Goal: Transaction & Acquisition: Purchase product/service

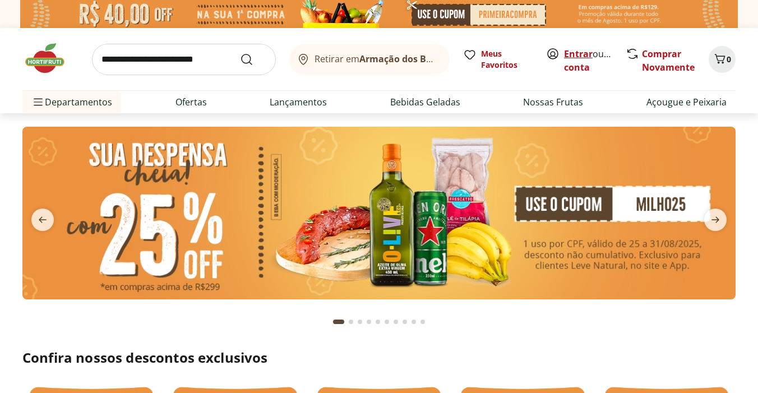
click at [582, 53] on link "Entrar" at bounding box center [578, 54] width 29 height 12
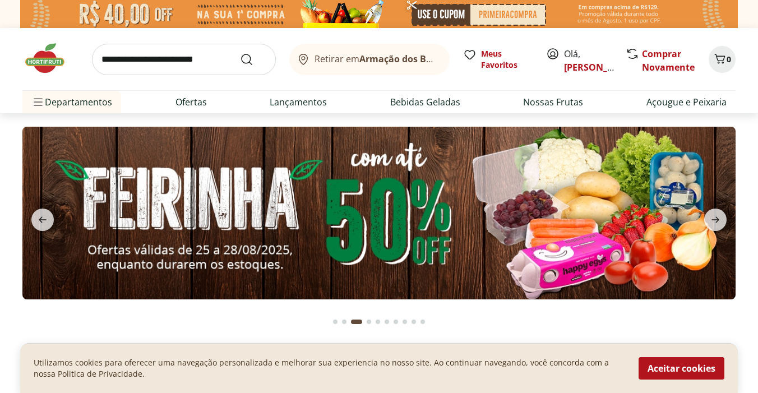
click at [208, 62] on input "search" at bounding box center [184, 59] width 184 height 31
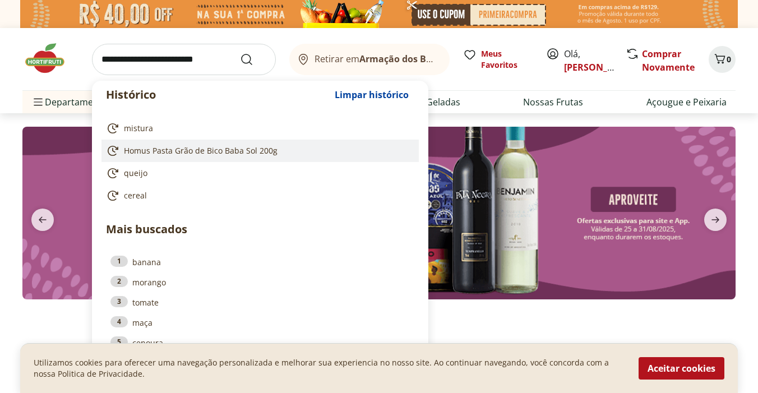
click at [229, 151] on span "Homus Pasta Grão de Bico Baba Sol 200g" at bounding box center [201, 150] width 154 height 11
type input "**********"
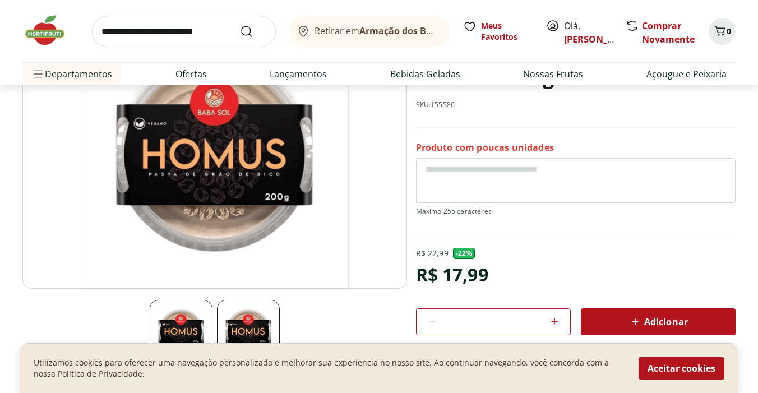
scroll to position [139, 0]
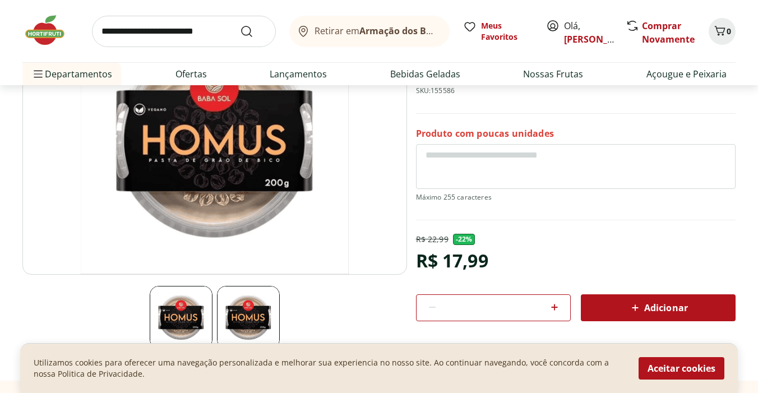
click at [649, 298] on div "Adicionar" at bounding box center [658, 308] width 137 height 20
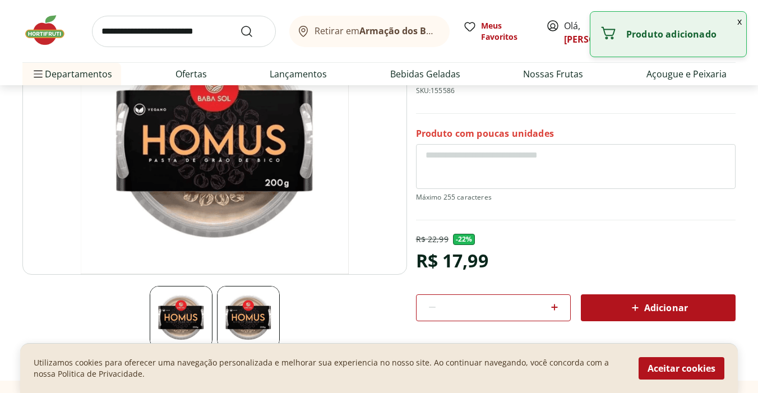
click at [649, 298] on div "Adicionar" at bounding box center [658, 308] width 137 height 20
click at [191, 29] on input "search" at bounding box center [184, 31] width 184 height 31
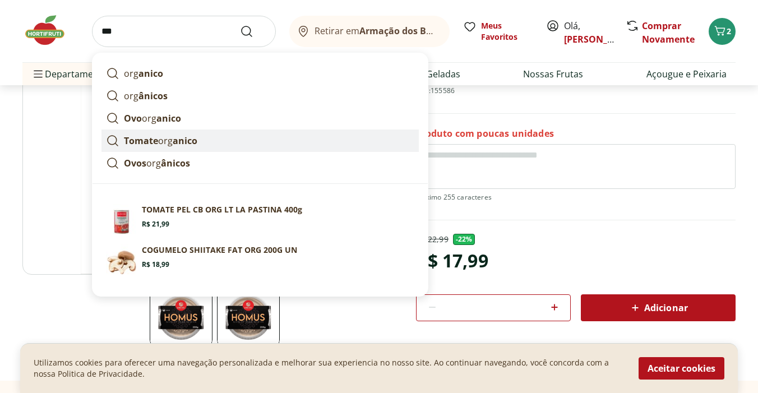
click at [208, 138] on link "Tomate org anico" at bounding box center [260, 141] width 317 height 22
type input "**********"
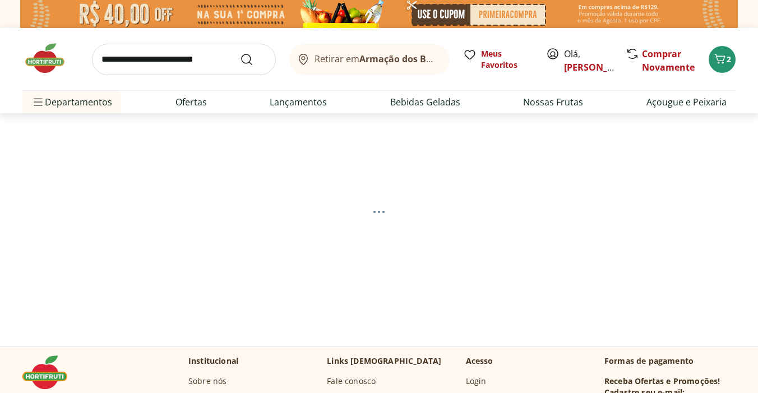
select select "**********"
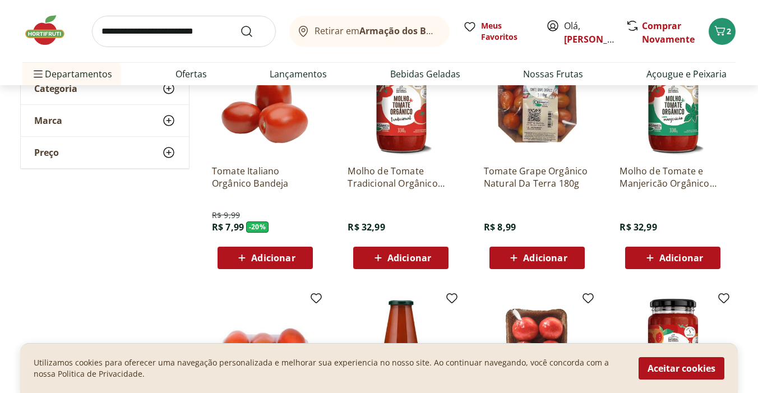
scroll to position [201, 0]
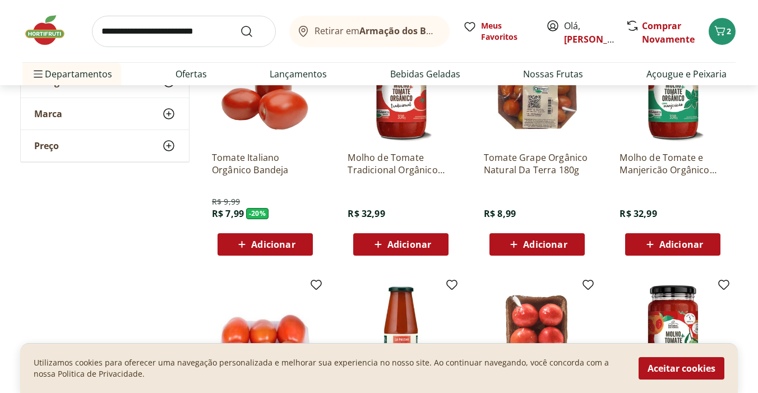
click at [292, 248] on span "Adicionar" at bounding box center [273, 244] width 44 height 9
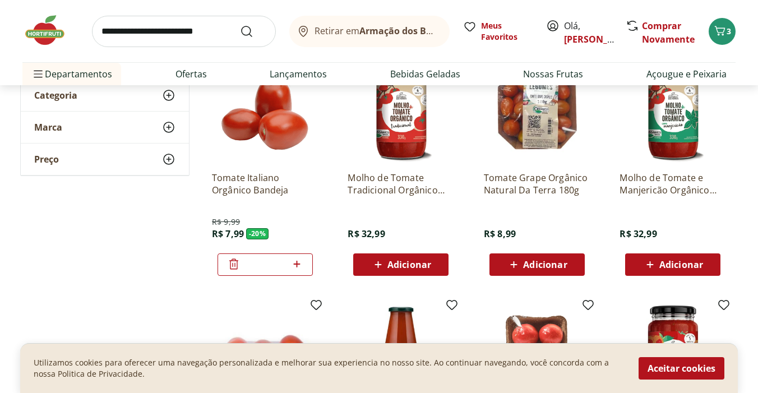
scroll to position [182, 0]
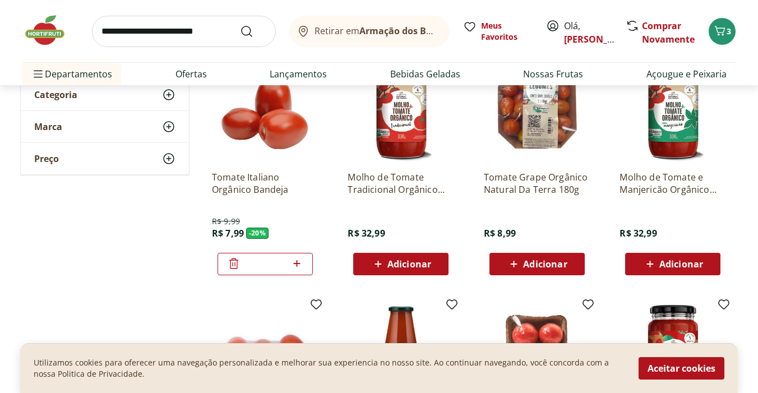
click at [537, 264] on span "Adicionar" at bounding box center [545, 264] width 44 height 9
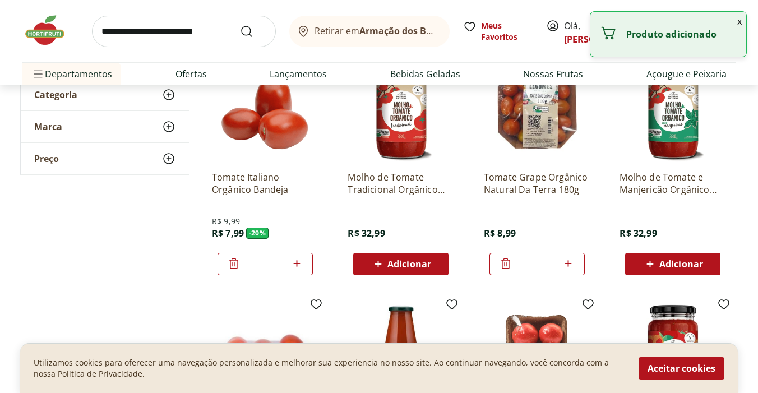
click at [180, 27] on input "search" at bounding box center [184, 31] width 184 height 31
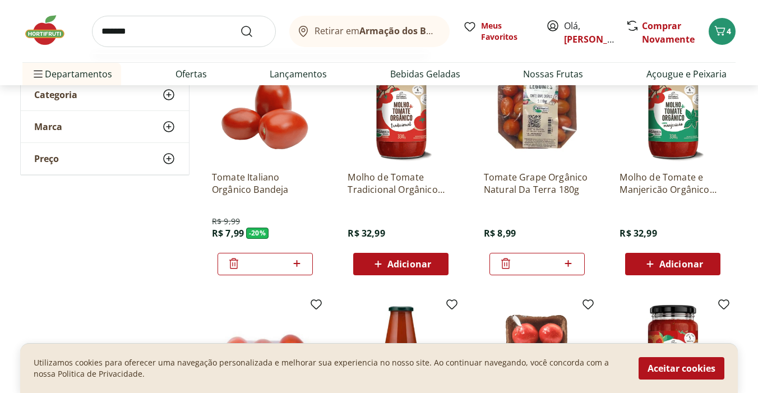
type input "*******"
click at [240, 25] on button "Submit Search" at bounding box center [253, 31] width 27 height 13
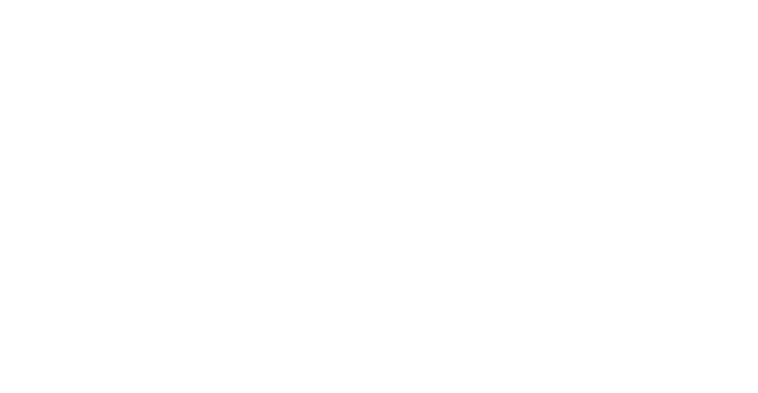
select select "**********"
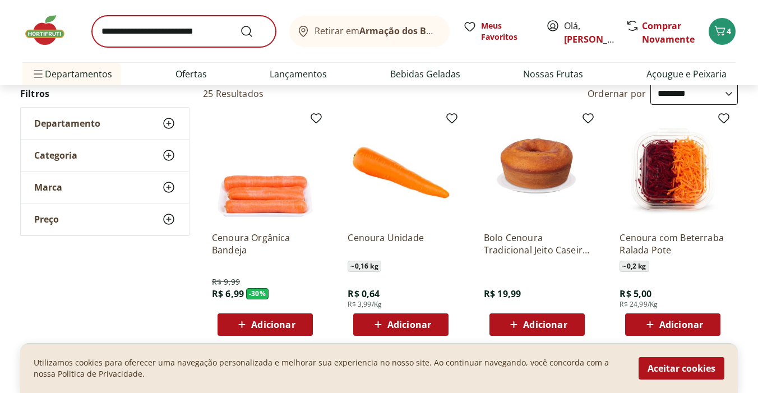
scroll to position [122, 0]
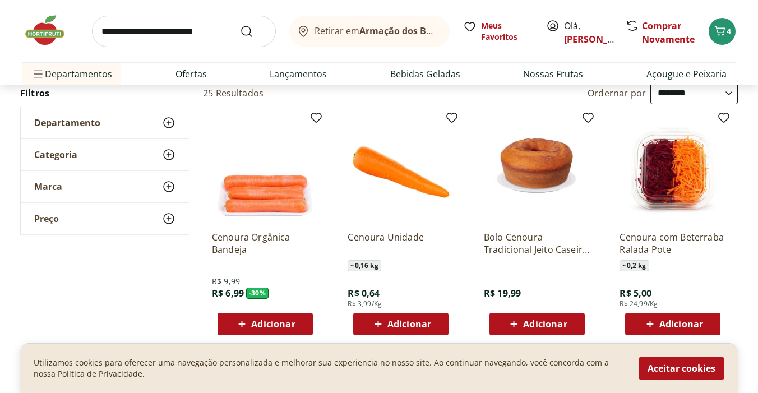
click at [290, 320] on span "Adicionar" at bounding box center [273, 324] width 44 height 9
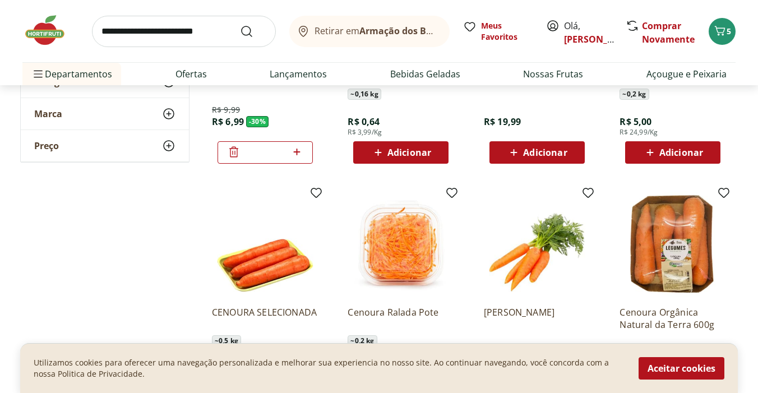
scroll to position [401, 0]
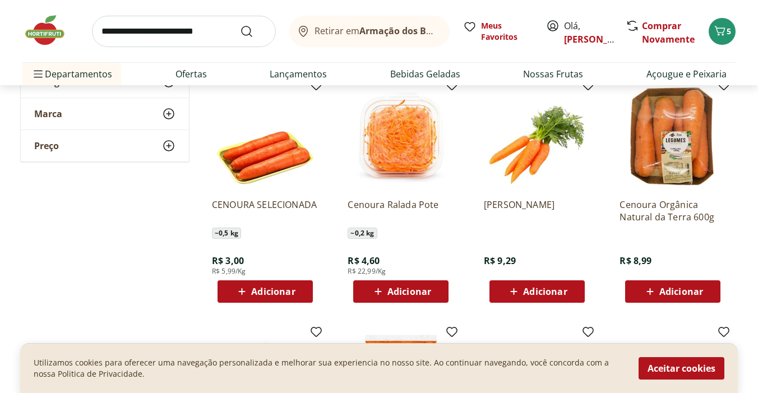
click at [672, 294] on span "Adicionar" at bounding box center [682, 291] width 44 height 9
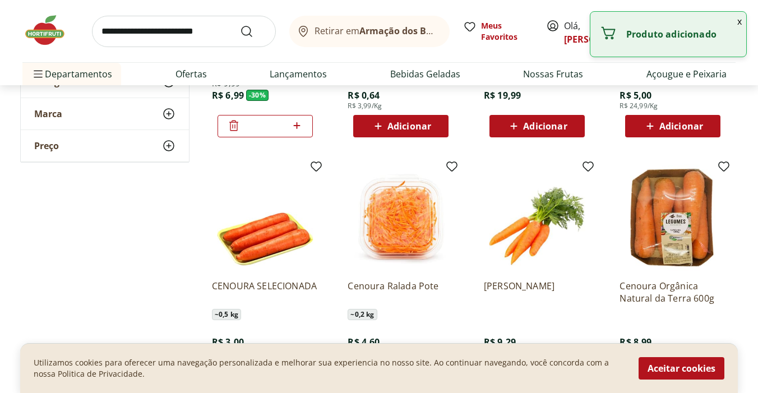
scroll to position [279, 0]
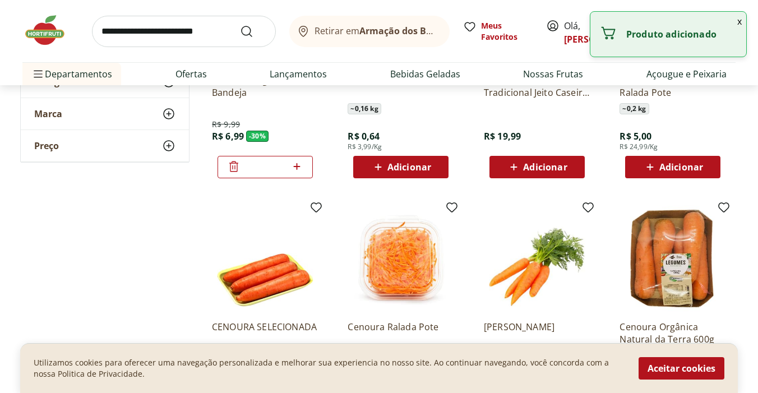
click at [227, 167] on icon at bounding box center [233, 166] width 13 height 13
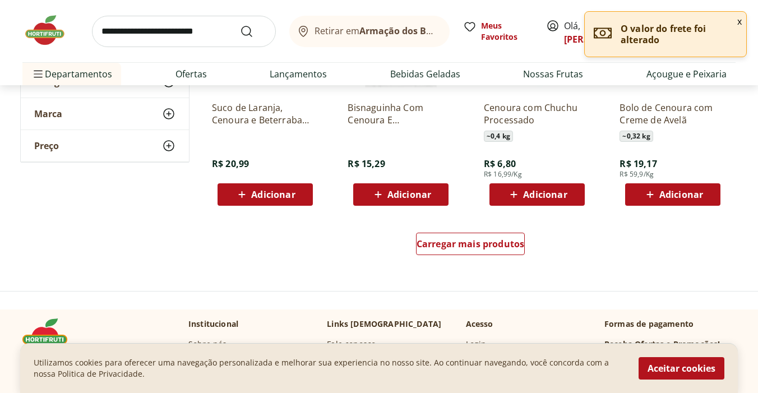
scroll to position [745, 0]
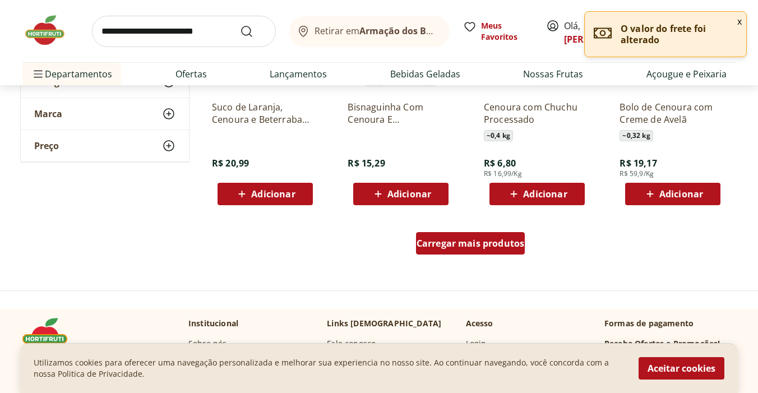
click at [455, 251] on div "Carregar mais produtos" at bounding box center [470, 243] width 109 height 22
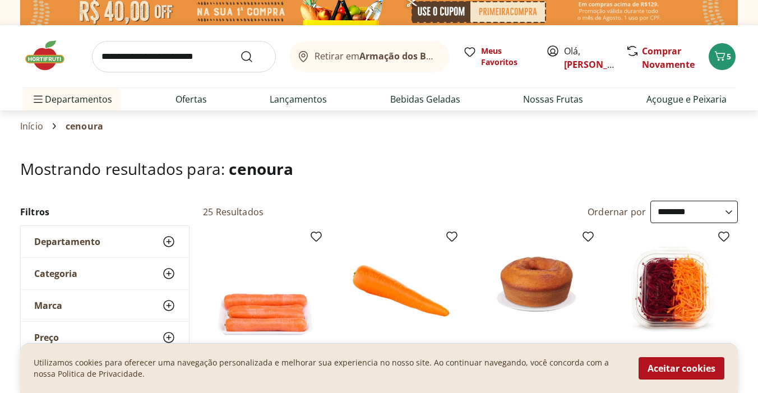
scroll to position [0, 0]
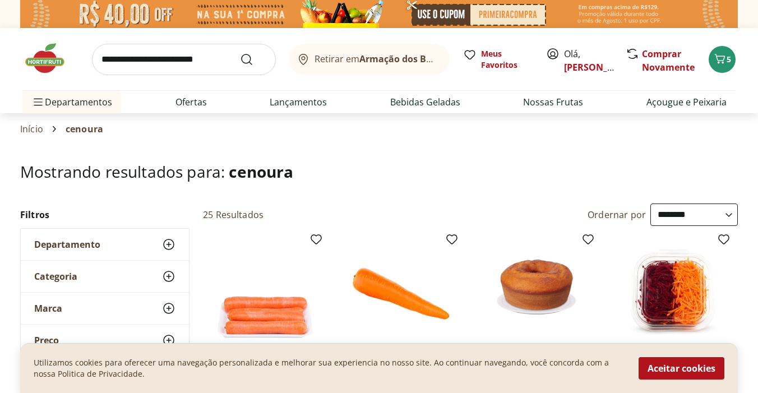
click at [190, 64] on input "search" at bounding box center [184, 59] width 184 height 31
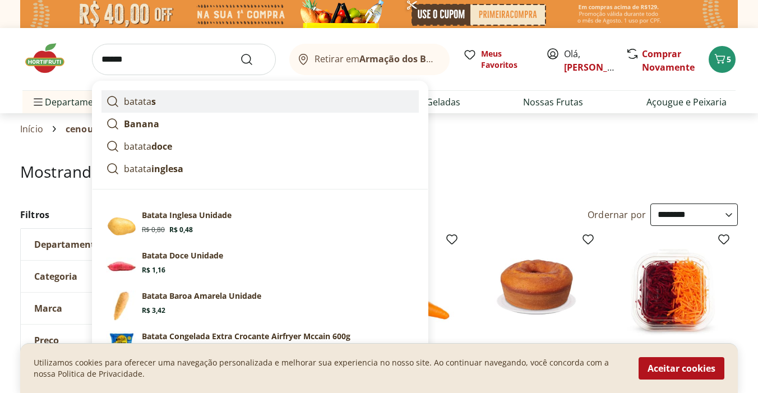
click at [222, 103] on link "batata s" at bounding box center [260, 101] width 317 height 22
type input "*******"
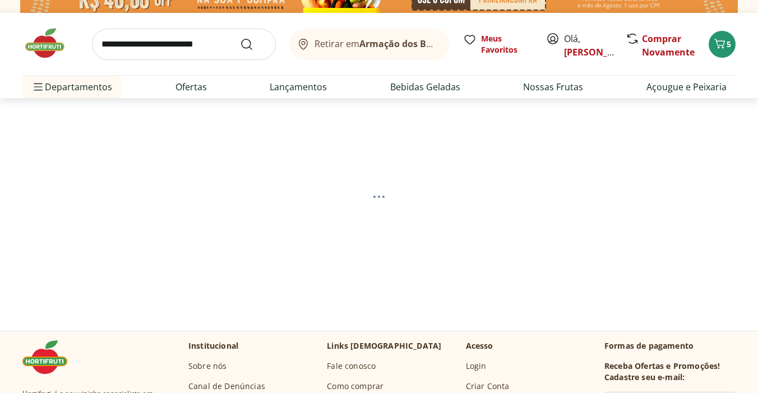
scroll to position [16, 0]
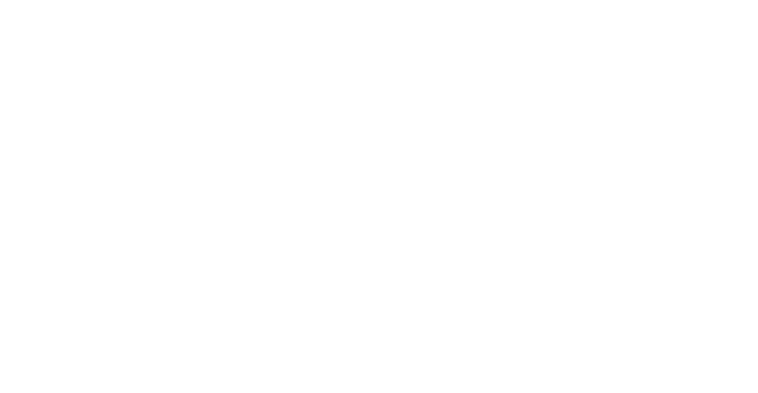
select select "**********"
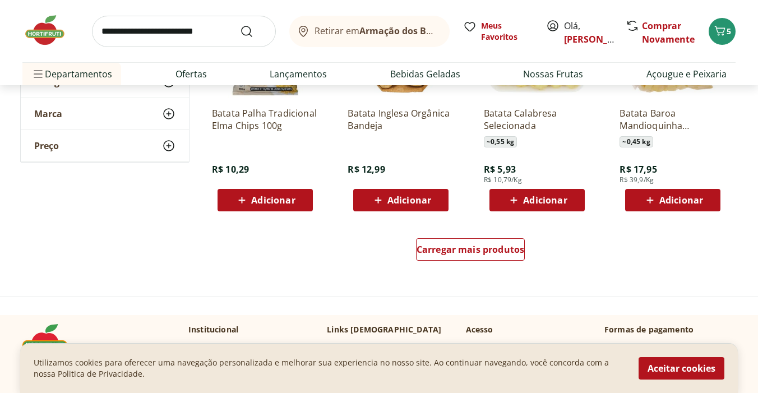
scroll to position [740, 0]
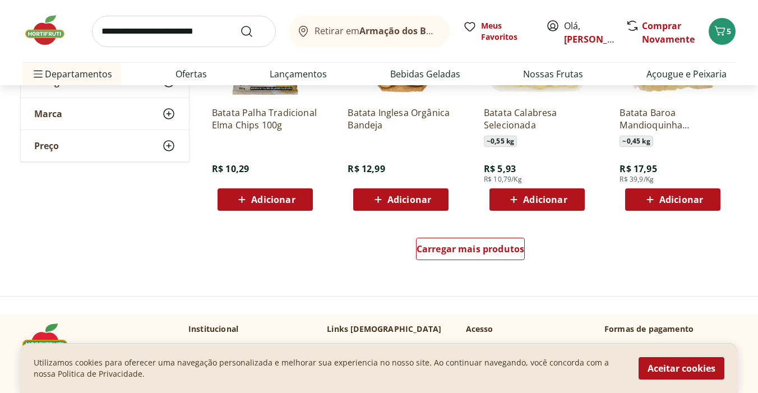
click at [409, 204] on span "Adicionar" at bounding box center [410, 199] width 44 height 9
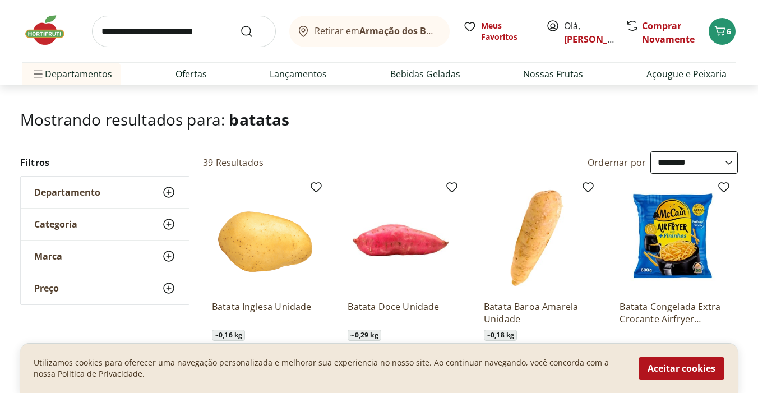
scroll to position [0, 0]
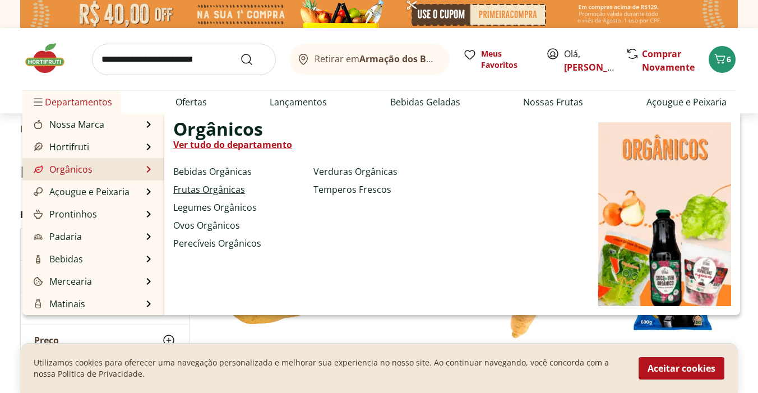
click at [238, 195] on link "Frutas Orgânicas" at bounding box center [209, 189] width 72 height 13
select select "**********"
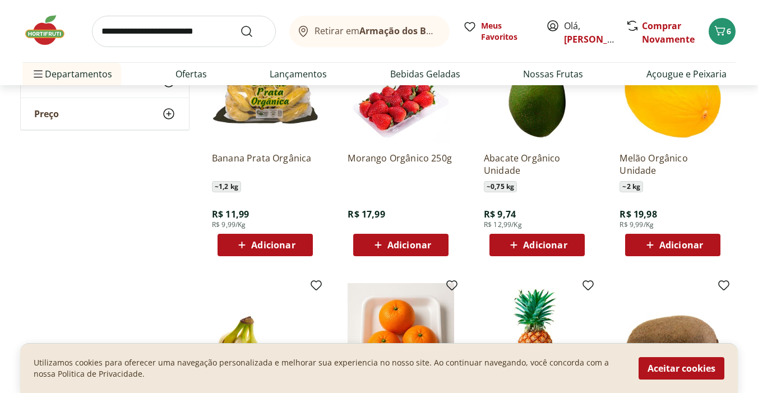
scroll to position [162, 0]
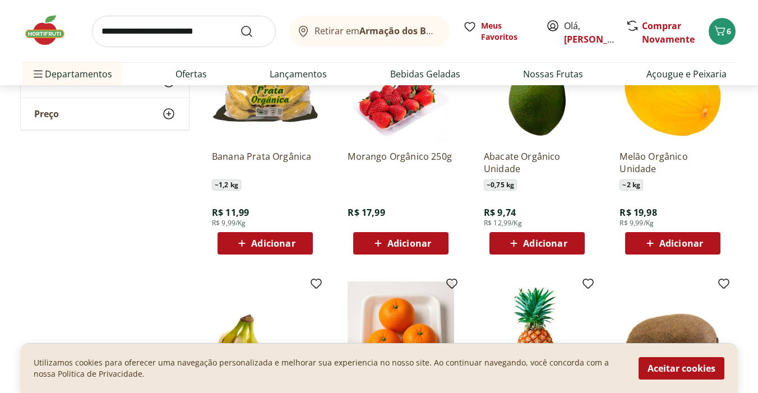
click at [442, 243] on button "Adicionar" at bounding box center [400, 243] width 95 height 22
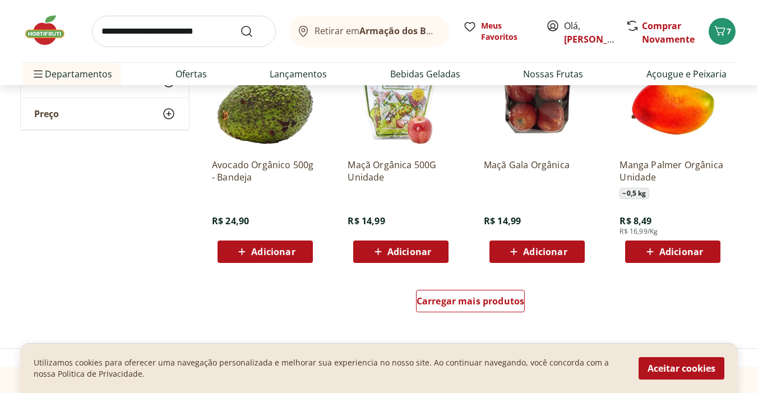
scroll to position [648, 0]
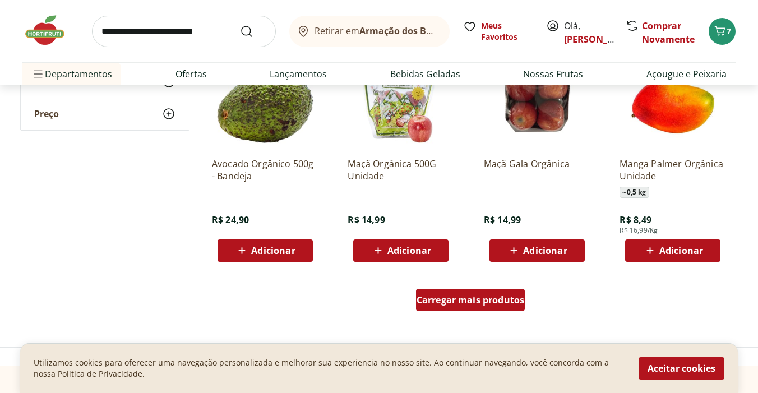
click at [466, 299] on span "Carregar mais produtos" at bounding box center [471, 300] width 108 height 9
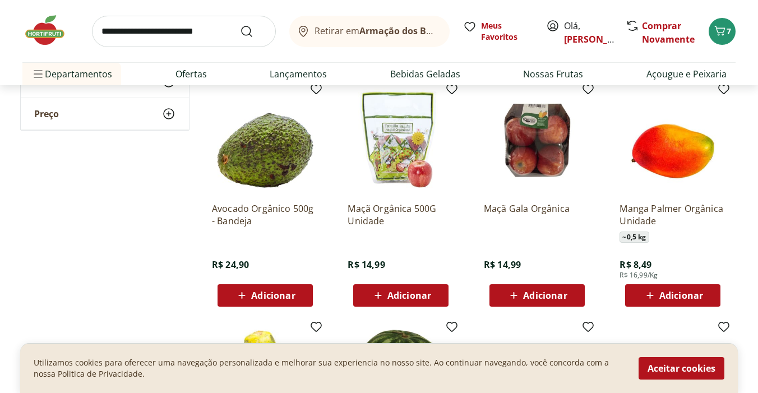
scroll to position [609, 0]
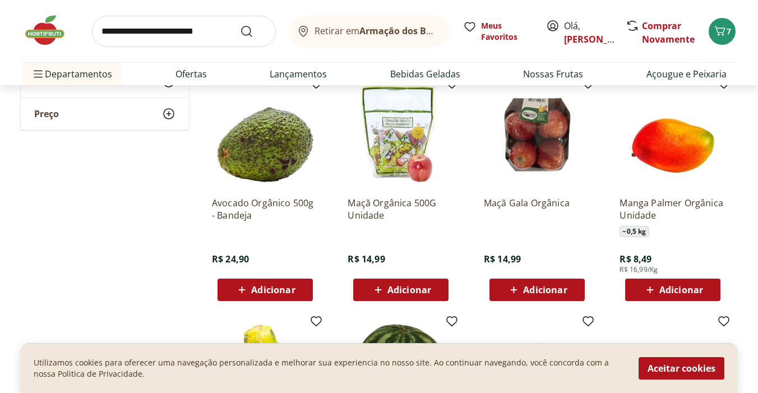
click at [409, 287] on span "Adicionar" at bounding box center [410, 289] width 44 height 9
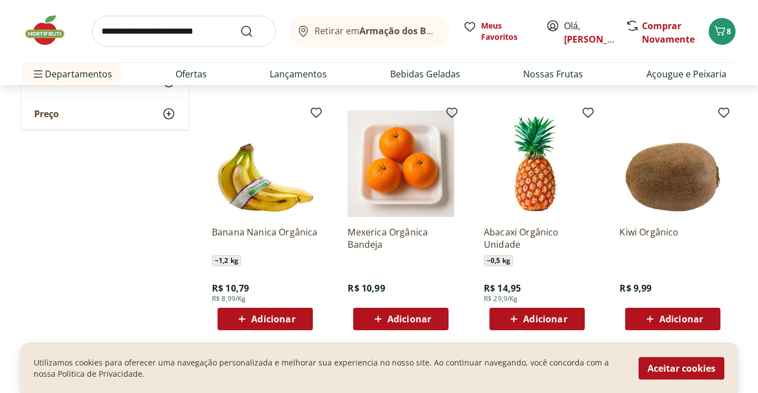
scroll to position [108, 0]
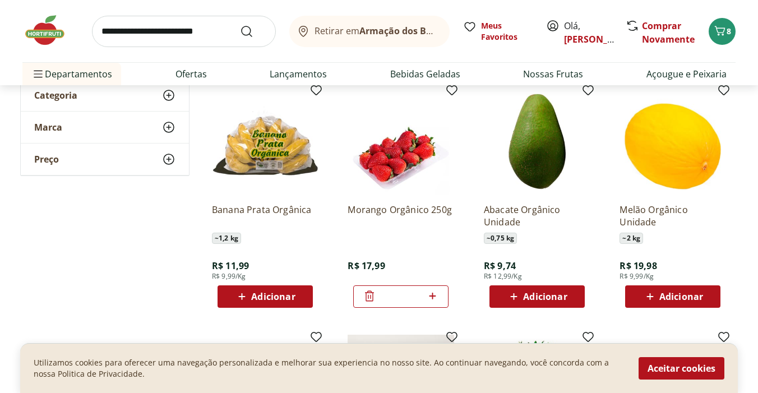
click at [554, 297] on span "Adicionar" at bounding box center [545, 296] width 44 height 9
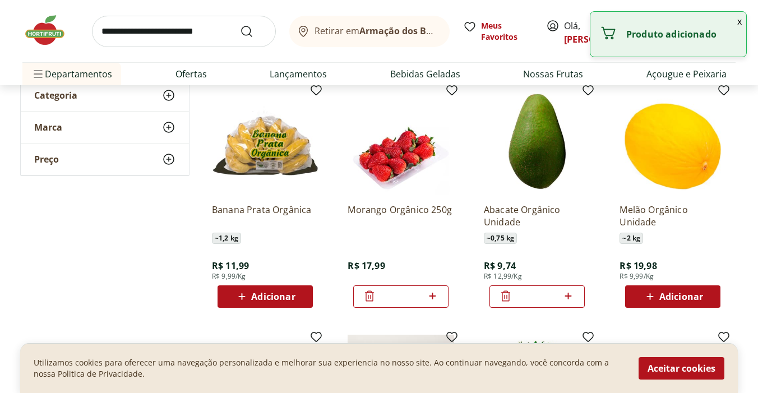
scroll to position [0, 0]
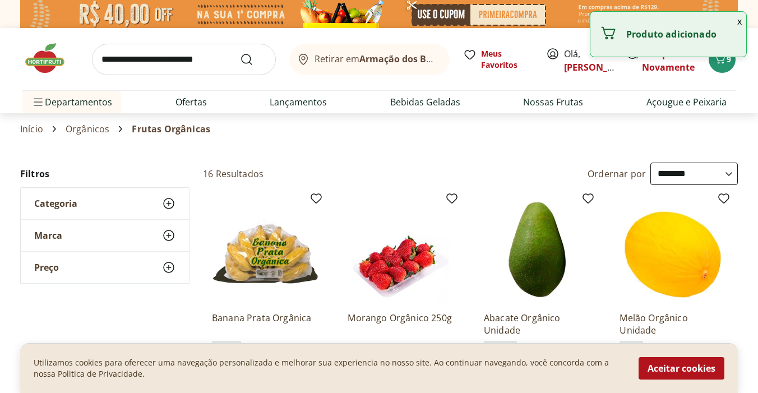
click at [173, 52] on input "search" at bounding box center [184, 59] width 184 height 31
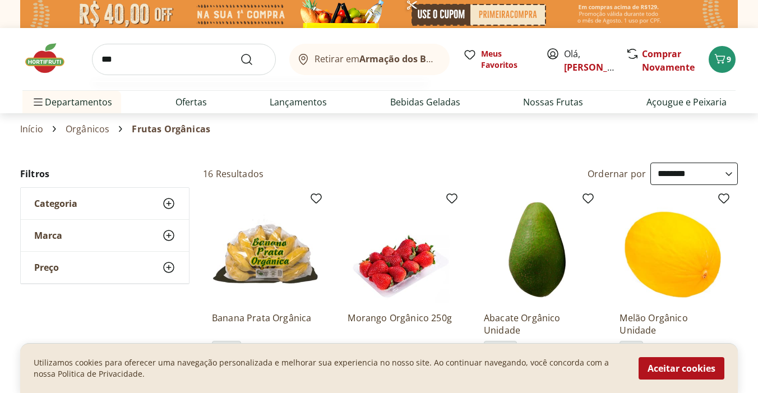
type input "***"
click at [240, 53] on button "Submit Search" at bounding box center [253, 59] width 27 height 13
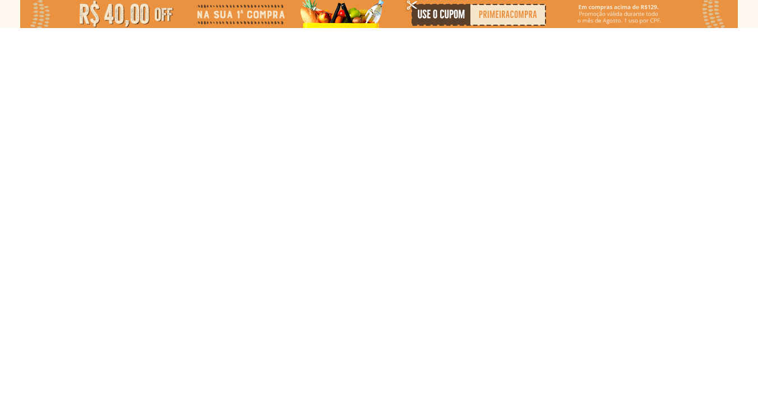
select select "**********"
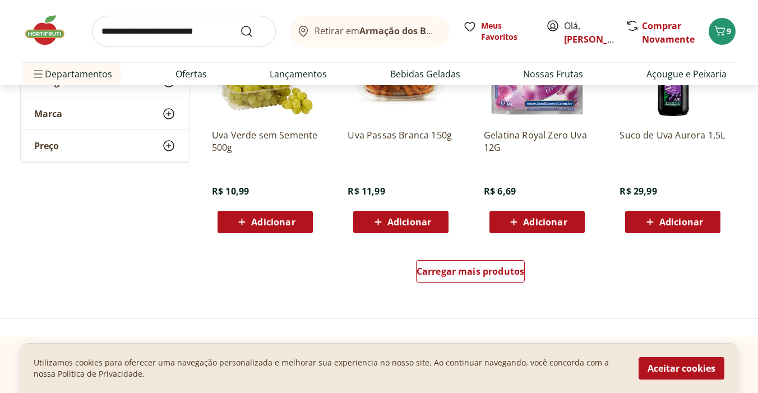
scroll to position [716, 0]
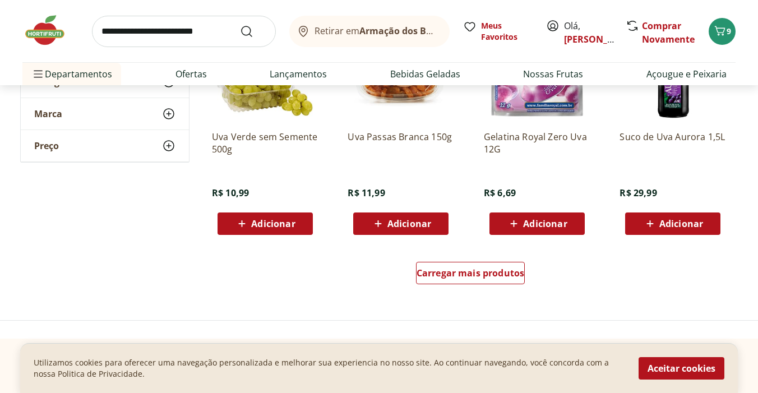
click at [286, 241] on div "Uva Verde sem Semente 500g R$ 10,99 Adicionar" at bounding box center [265, 125] width 125 height 238
click at [277, 228] on span "Adicionar" at bounding box center [273, 223] width 44 height 9
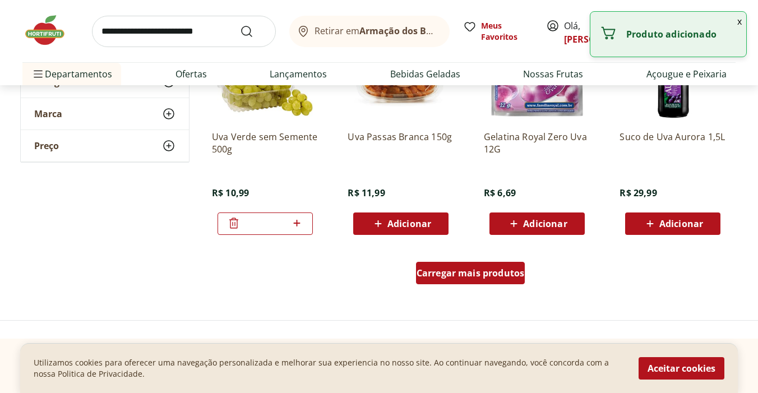
click at [466, 275] on span "Carregar mais produtos" at bounding box center [471, 273] width 108 height 9
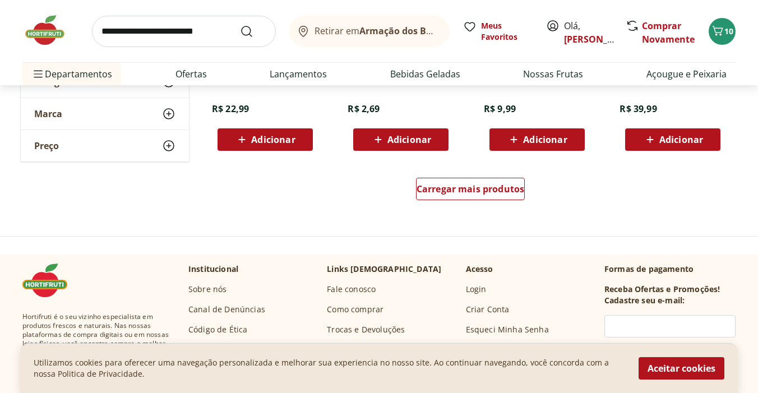
scroll to position [1532, 0]
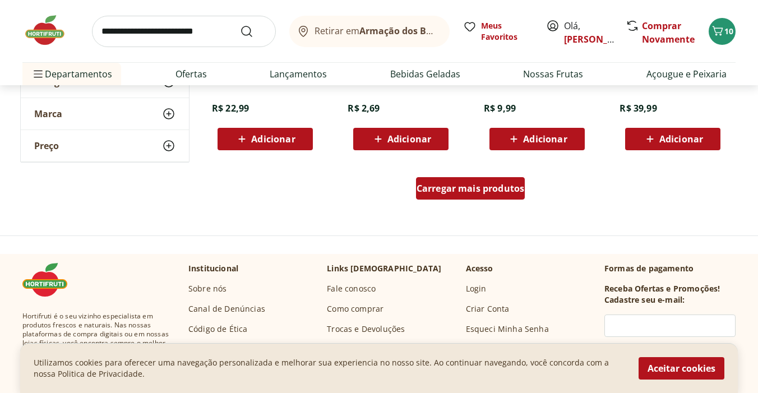
click at [469, 200] on link "Carregar mais produtos" at bounding box center [470, 190] width 109 height 27
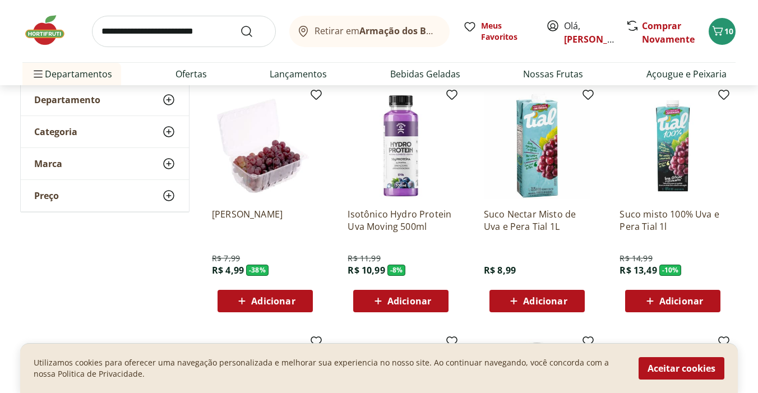
scroll to position [0, 0]
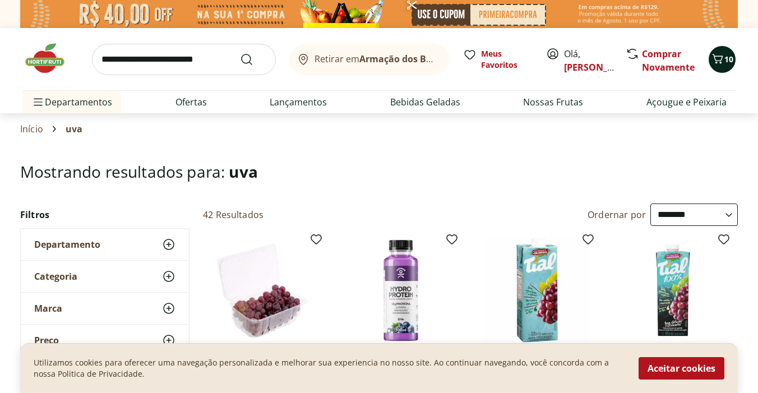
click at [725, 62] on span "10" at bounding box center [729, 59] width 9 height 11
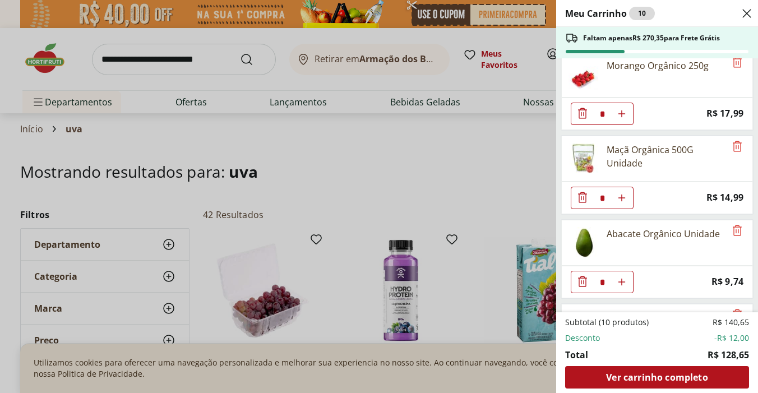
scroll to position [433, 0]
click at [734, 67] on icon "Remove" at bounding box center [737, 61] width 13 height 13
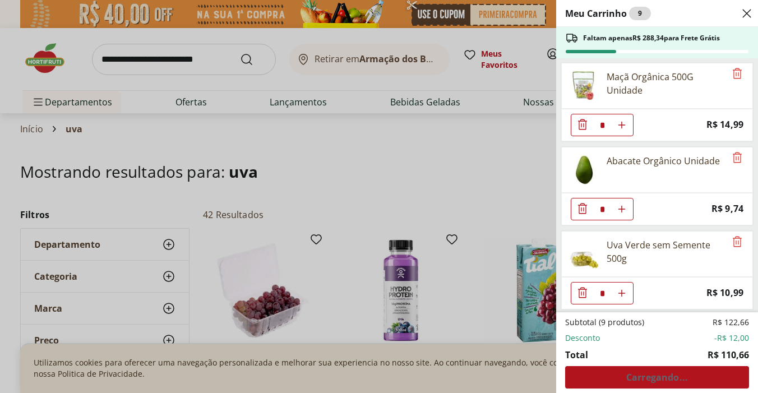
scroll to position [423, 0]
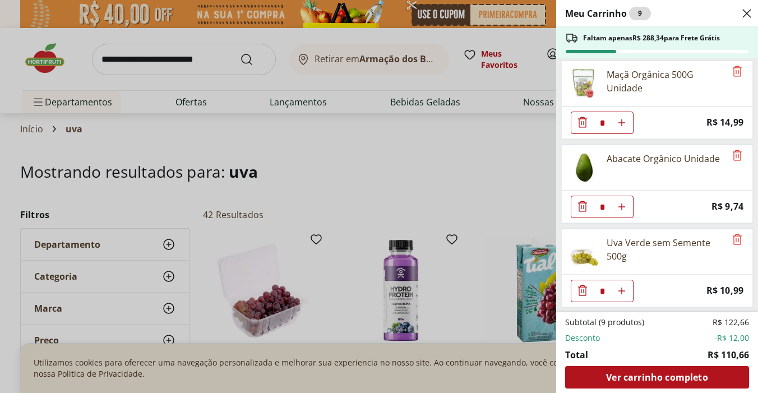
click at [433, 138] on div "Meu Carrinho 9 Faltam apenas R$ 288,34 para Frete Grátis Homus Pasta Grão de Bi…" at bounding box center [379, 196] width 758 height 393
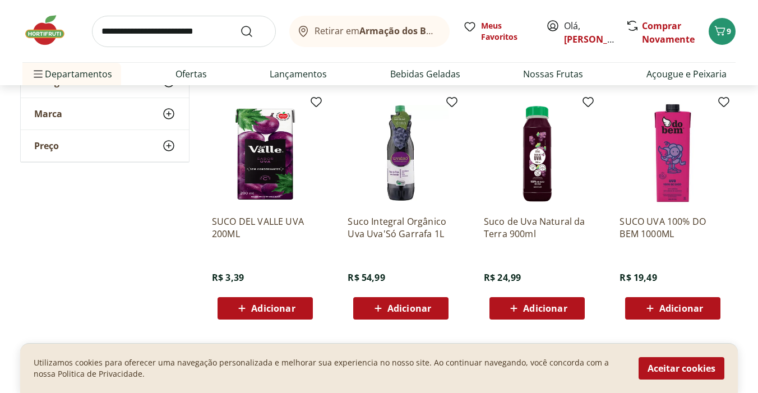
scroll to position [1854, 0]
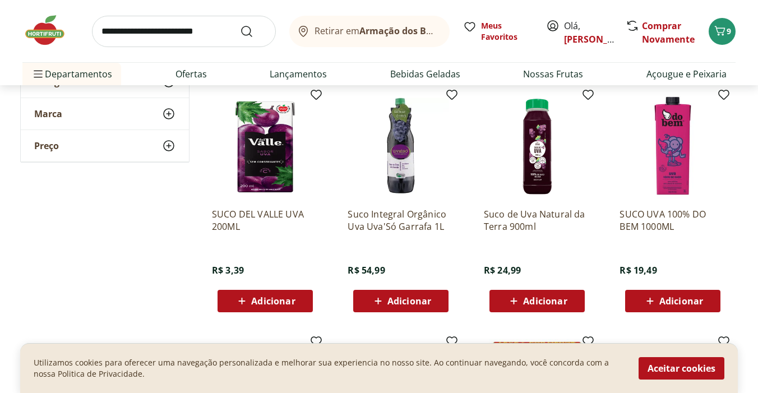
click at [204, 34] on input "search" at bounding box center [184, 31] width 184 height 31
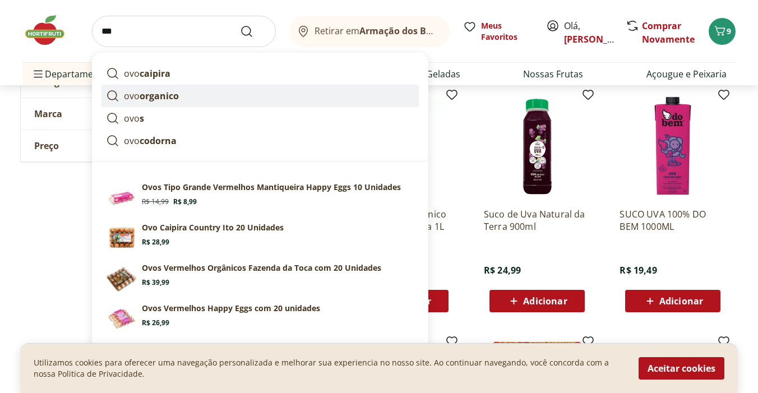
click at [233, 99] on link "ovo organico" at bounding box center [260, 96] width 317 height 22
type input "**********"
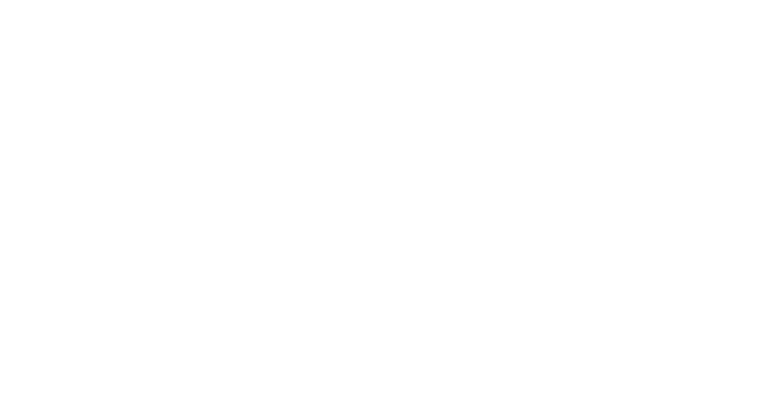
select select "**********"
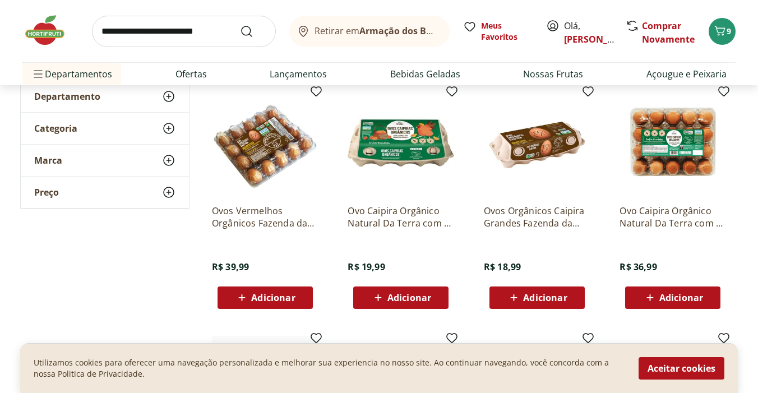
scroll to position [155, 0]
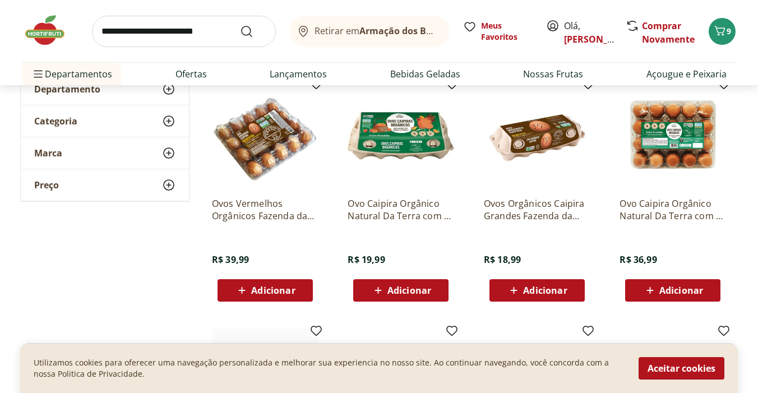
click at [533, 290] on span "Adicionar" at bounding box center [545, 290] width 44 height 9
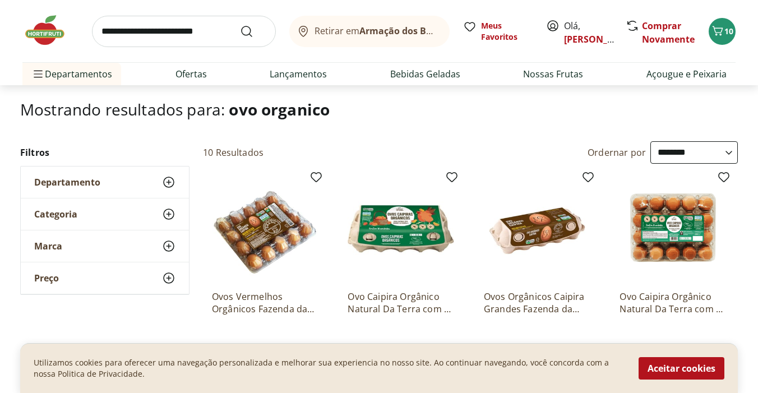
scroll to position [0, 0]
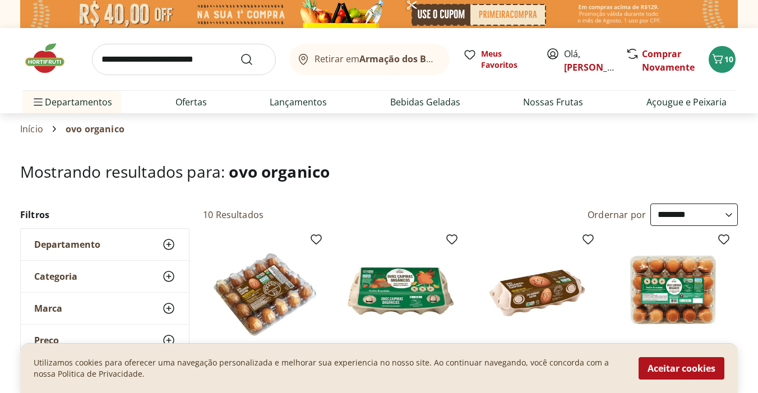
click at [148, 67] on input "search" at bounding box center [184, 59] width 184 height 31
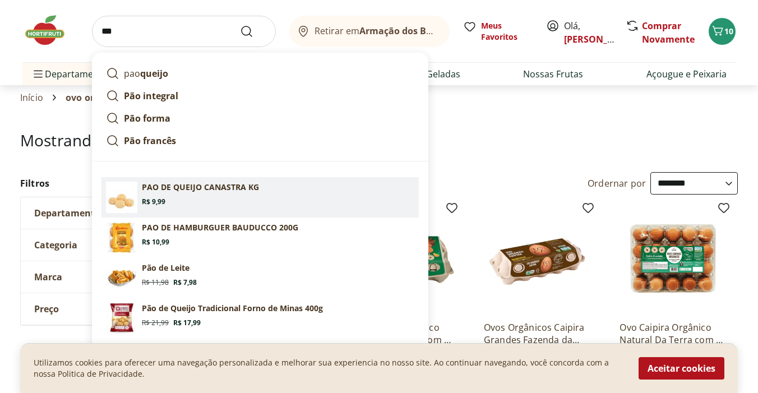
scroll to position [16, 0]
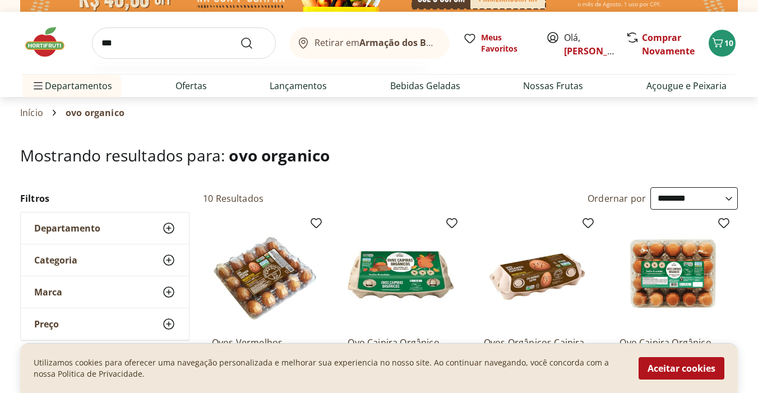
type input "***"
click at [240, 36] on button "Submit Search" at bounding box center [253, 42] width 27 height 13
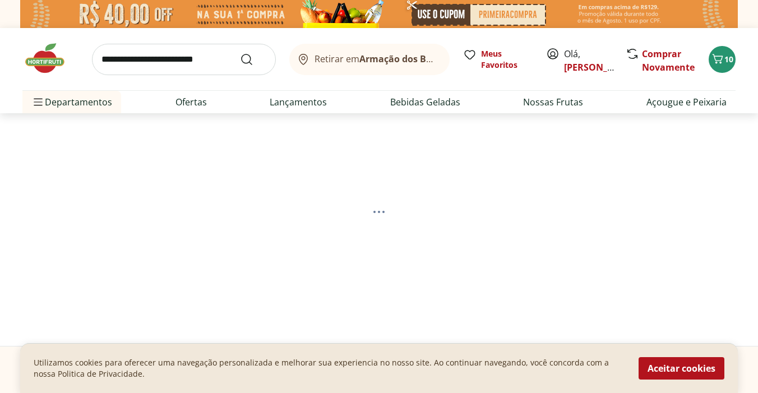
select select "**********"
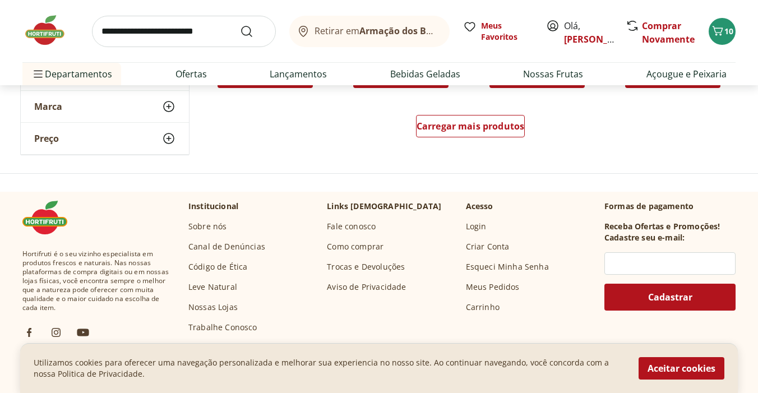
scroll to position [870, 0]
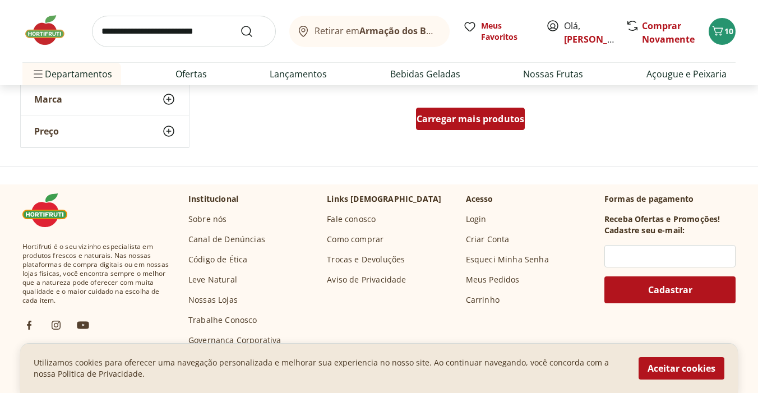
click at [477, 123] on span "Carregar mais produtos" at bounding box center [471, 118] width 108 height 9
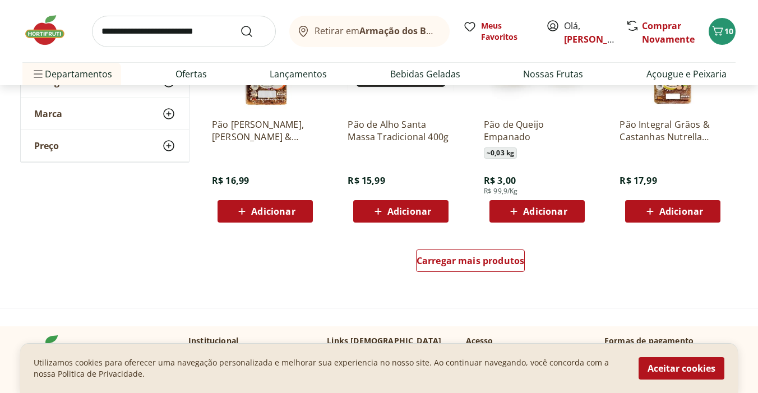
scroll to position [1458, 0]
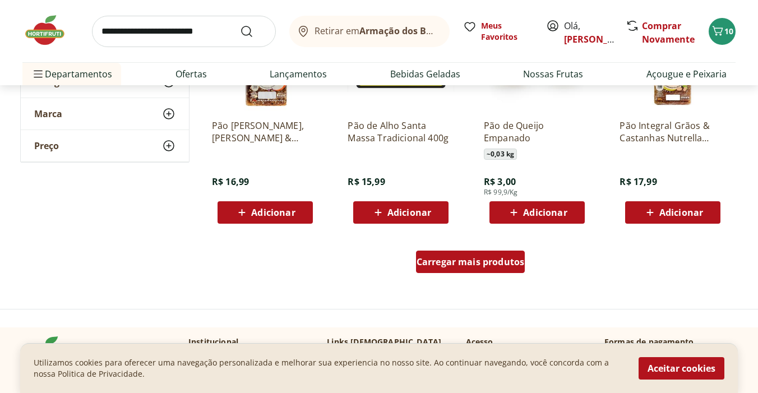
click at [486, 275] on link "Carregar mais produtos" at bounding box center [470, 264] width 109 height 27
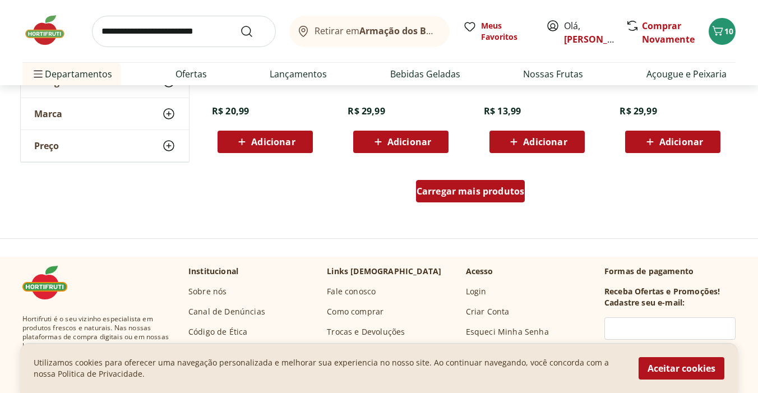
scroll to position [2294, 0]
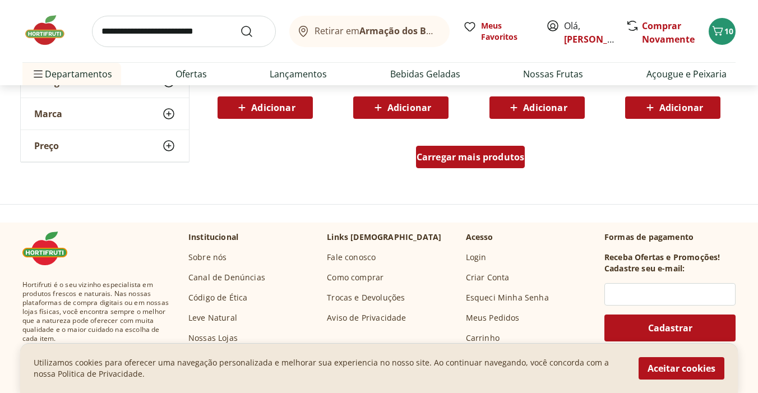
click at [463, 163] on div "Carregar mais produtos" at bounding box center [470, 157] width 109 height 22
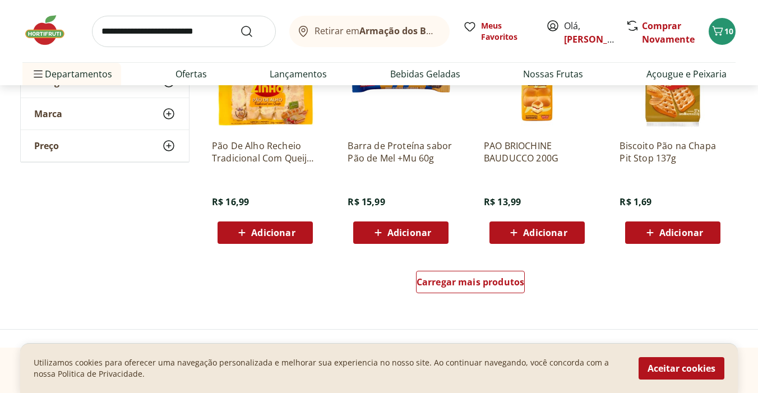
scroll to position [2902, 0]
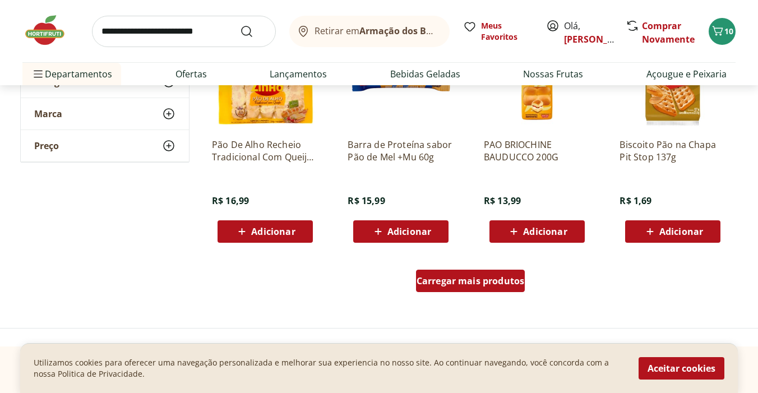
click at [473, 278] on span "Carregar mais produtos" at bounding box center [471, 280] width 108 height 9
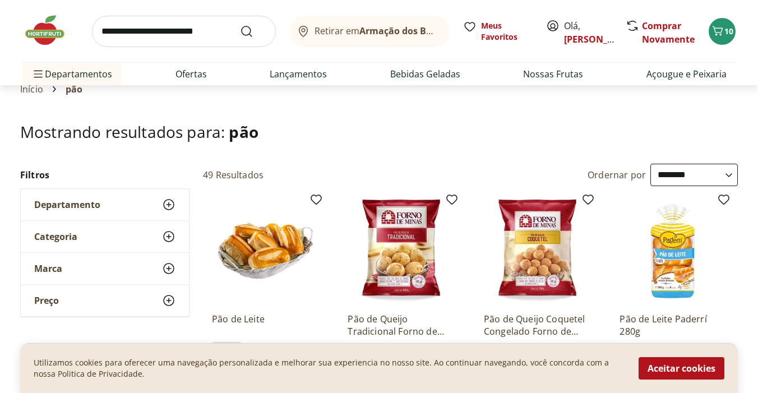
scroll to position [35, 0]
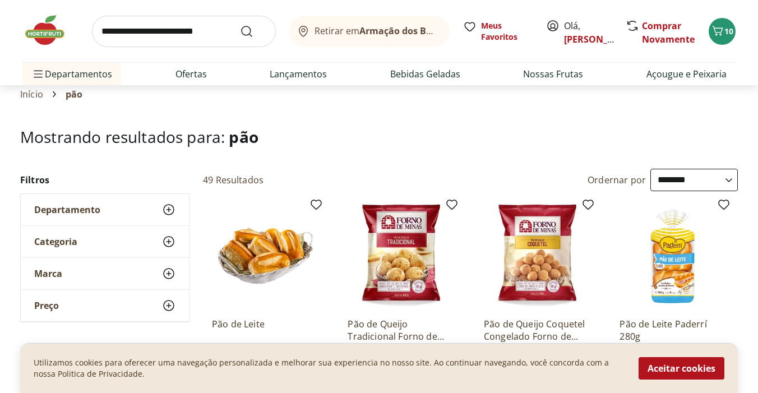
click at [196, 38] on input "search" at bounding box center [184, 31] width 184 height 31
type input "*********"
click at [240, 25] on button "Submit Search" at bounding box center [253, 31] width 27 height 13
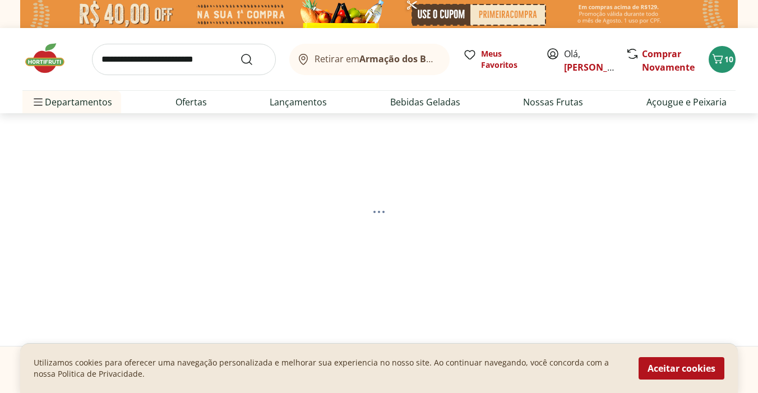
select select "**********"
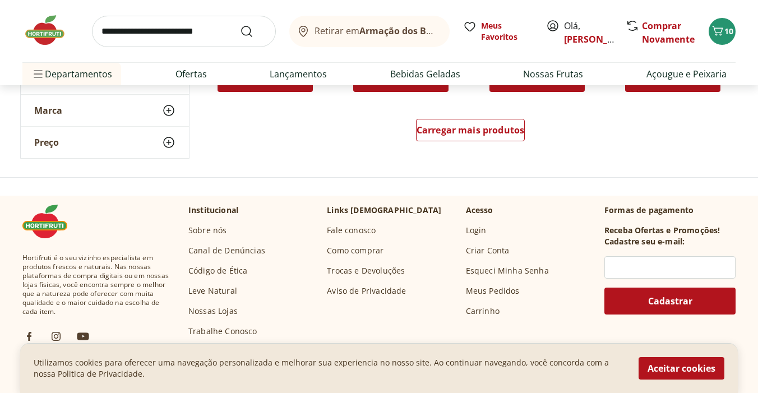
scroll to position [3785, 0]
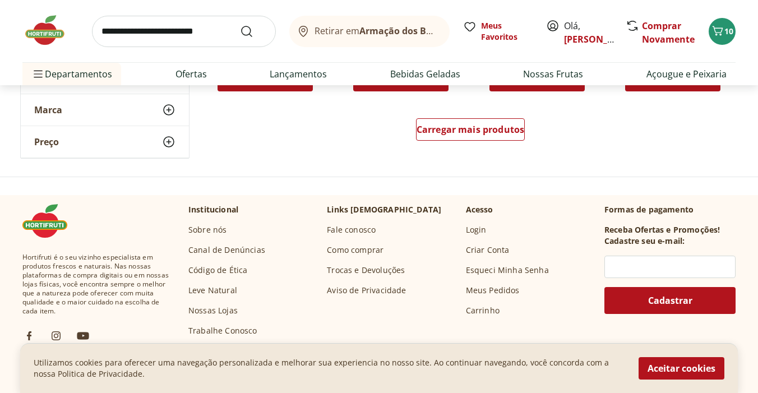
click at [155, 35] on input "search" at bounding box center [184, 31] width 184 height 31
type input "**********"
click at [240, 25] on button "Submit Search" at bounding box center [253, 31] width 27 height 13
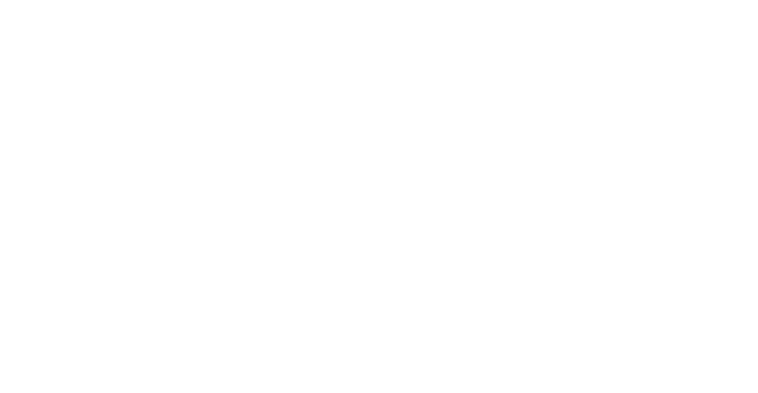
select select "**********"
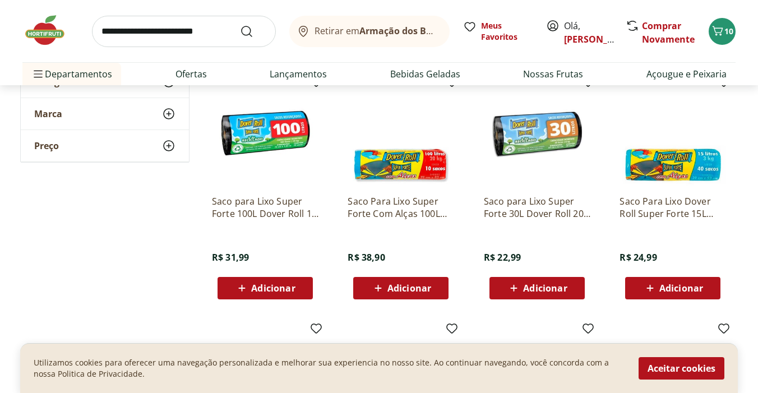
scroll to position [407, 0]
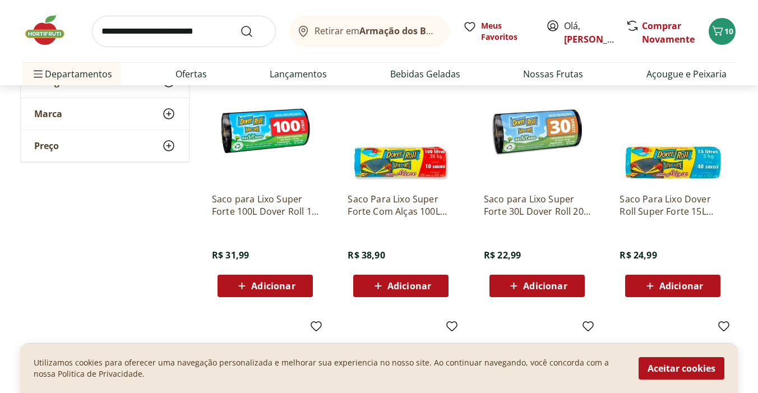
click at [536, 285] on span "Adicionar" at bounding box center [545, 286] width 44 height 9
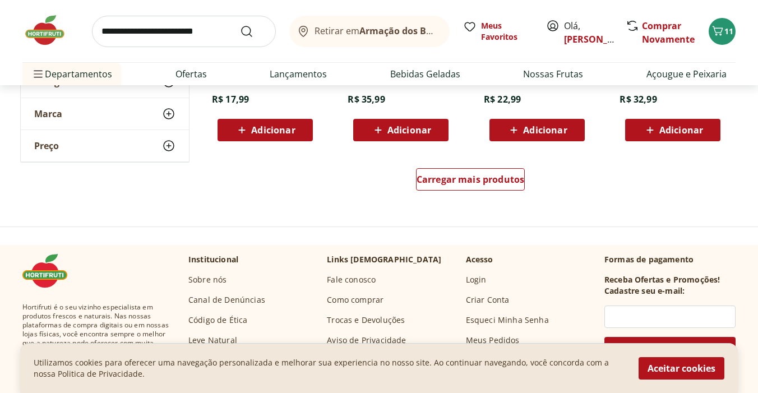
scroll to position [811, 0]
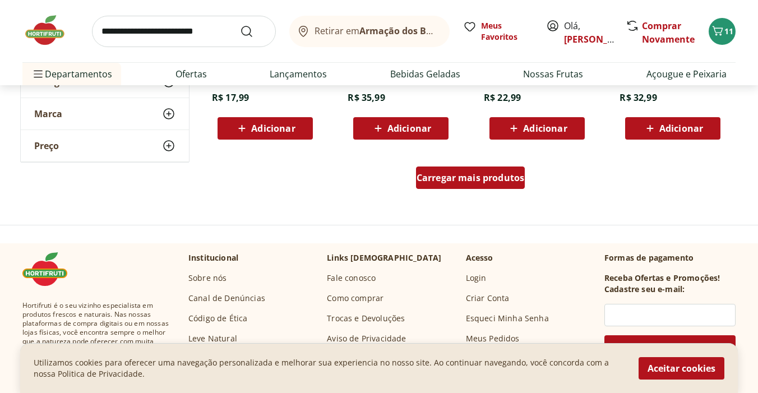
click at [462, 168] on div "Carregar mais produtos" at bounding box center [470, 178] width 109 height 22
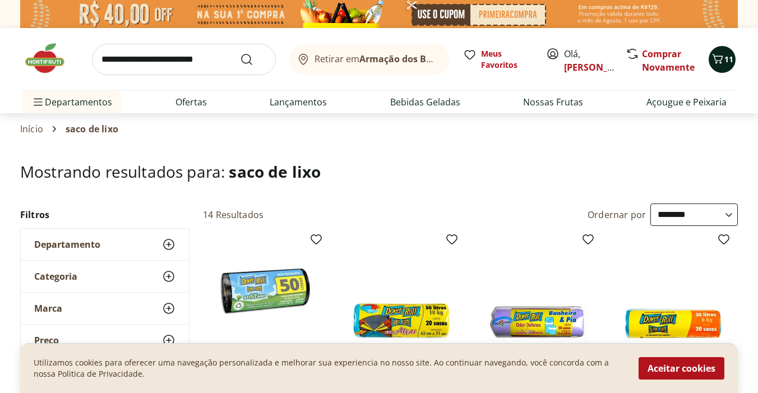
click at [724, 52] on icon "Carrinho" at bounding box center [717, 58] width 13 height 13
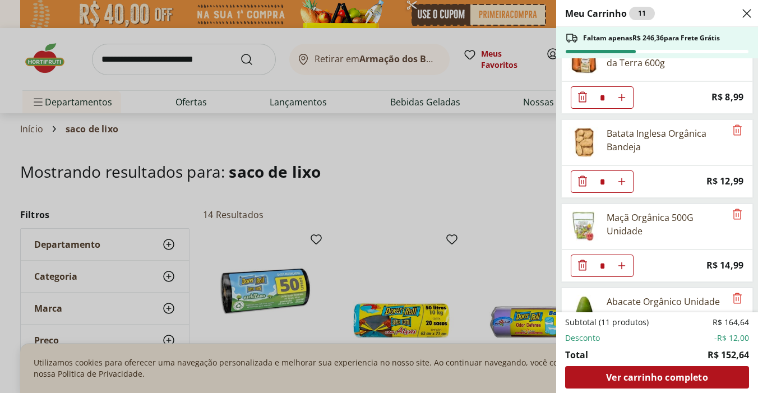
scroll to position [592, 0]
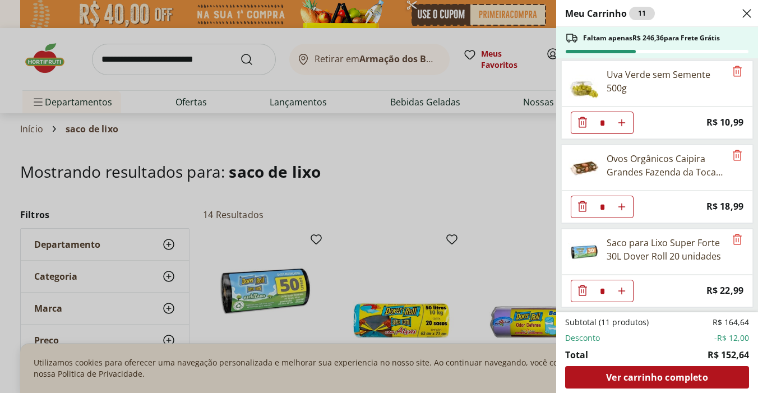
click at [406, 163] on div "Meu Carrinho 11 Faltam apenas R$ 246,36 para Frete Grátis Homus Pasta Grão de B…" at bounding box center [379, 196] width 758 height 393
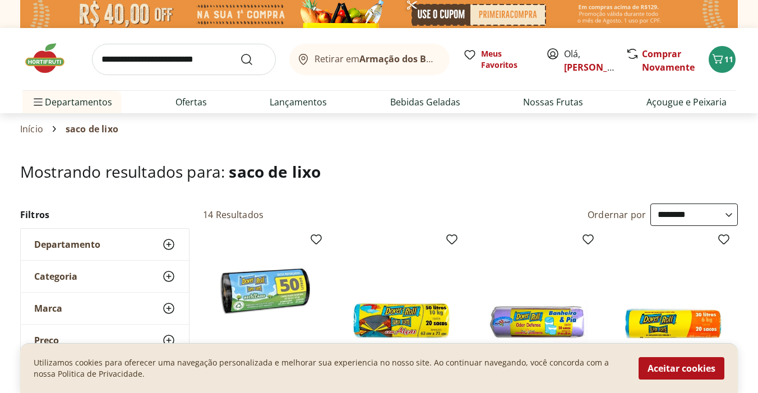
click at [192, 68] on input "search" at bounding box center [184, 59] width 184 height 31
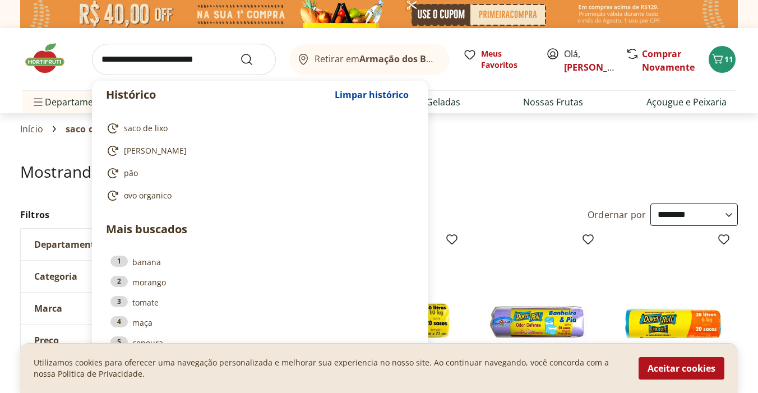
click at [192, 68] on input "search" at bounding box center [184, 59] width 184 height 31
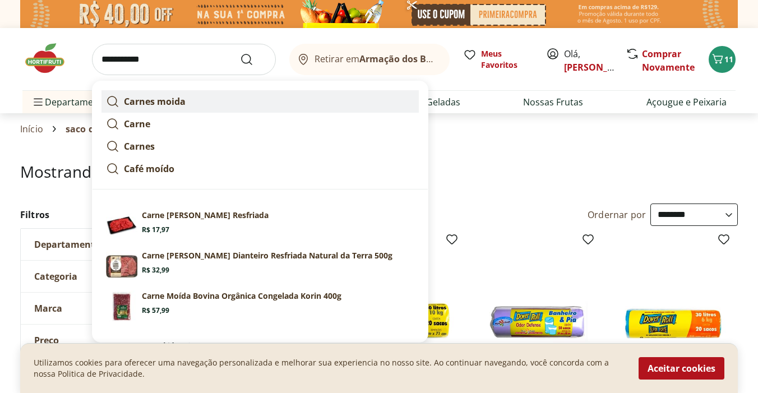
click at [200, 96] on link "Carnes moida" at bounding box center [260, 101] width 317 height 22
type input "**********"
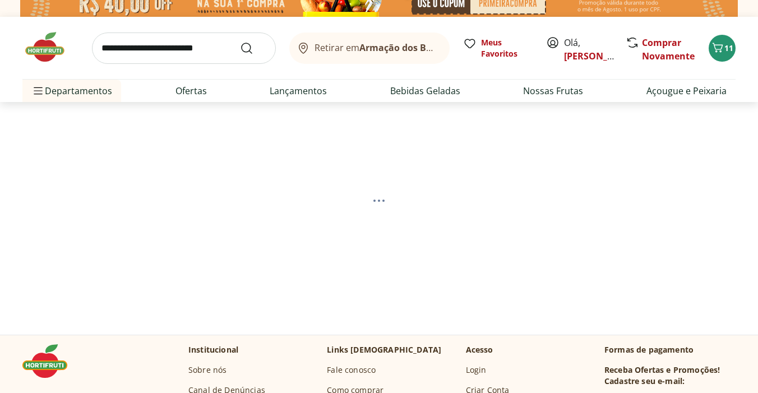
scroll to position [12, 0]
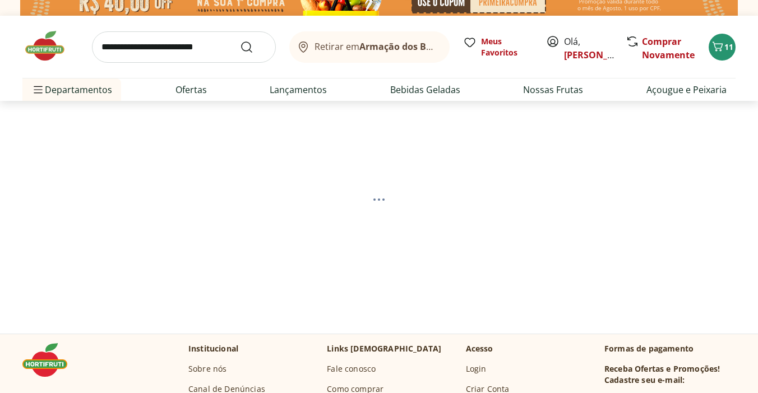
select select "**********"
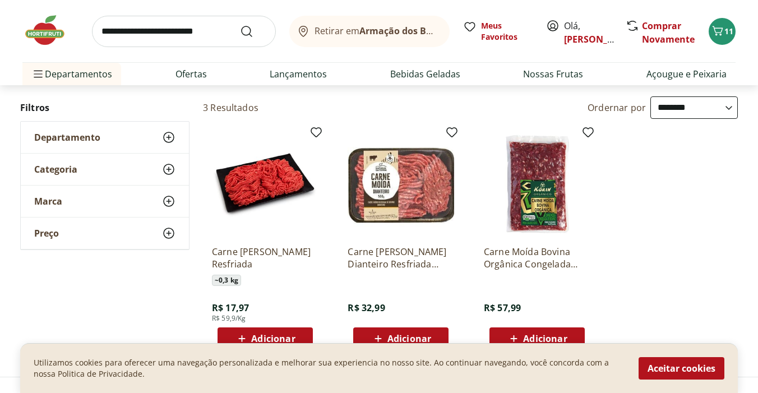
scroll to position [125, 0]
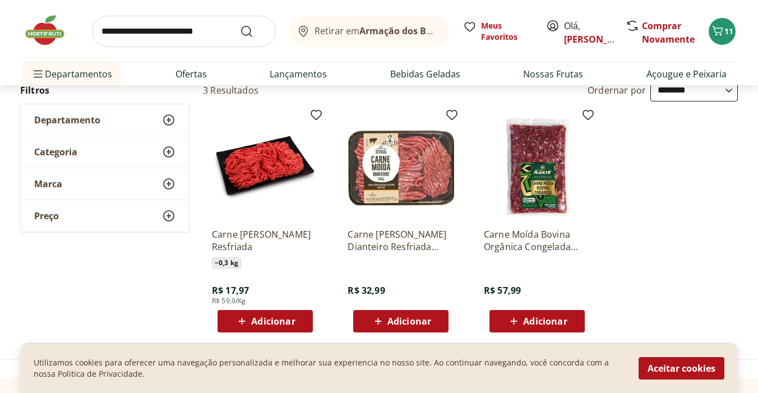
click at [272, 167] on img at bounding box center [265, 166] width 107 height 107
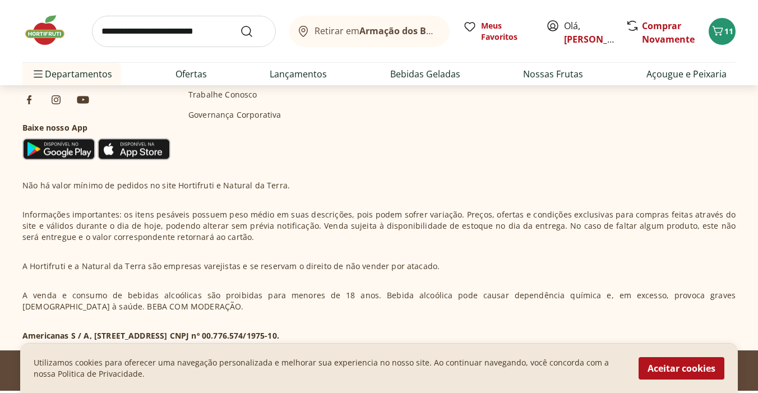
scroll to position [626, 0]
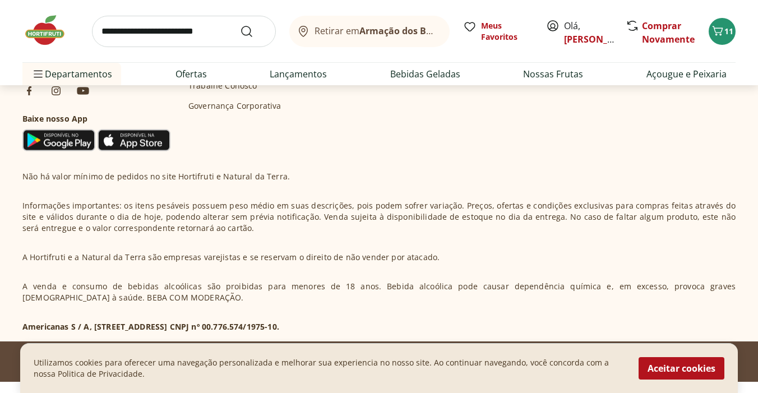
click at [187, 39] on input "search" at bounding box center [184, 31] width 184 height 31
type input "**********"
click at [240, 25] on button "Submit Search" at bounding box center [253, 31] width 27 height 13
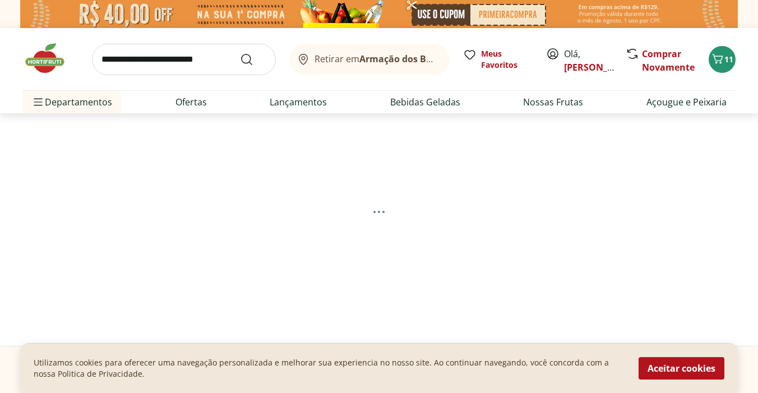
select select "**********"
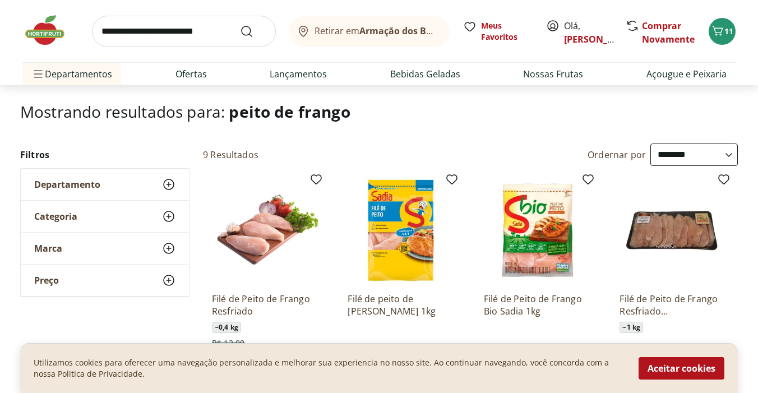
scroll to position [58, 0]
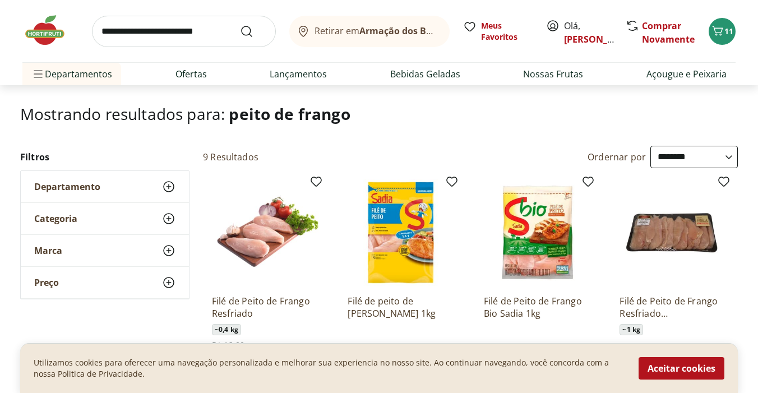
click at [546, 250] on img at bounding box center [537, 232] width 107 height 107
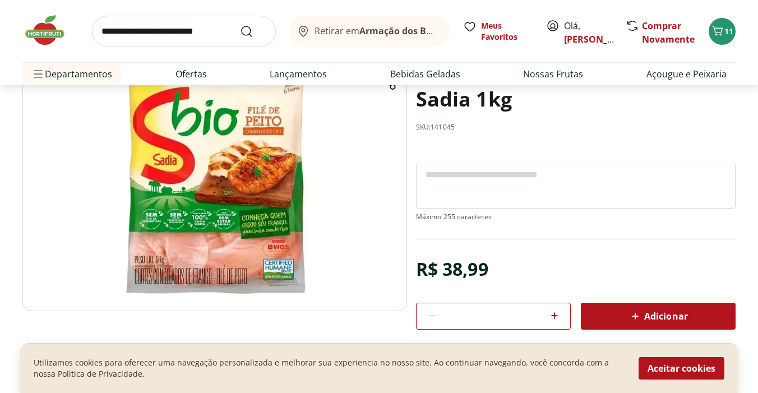
scroll to position [111, 0]
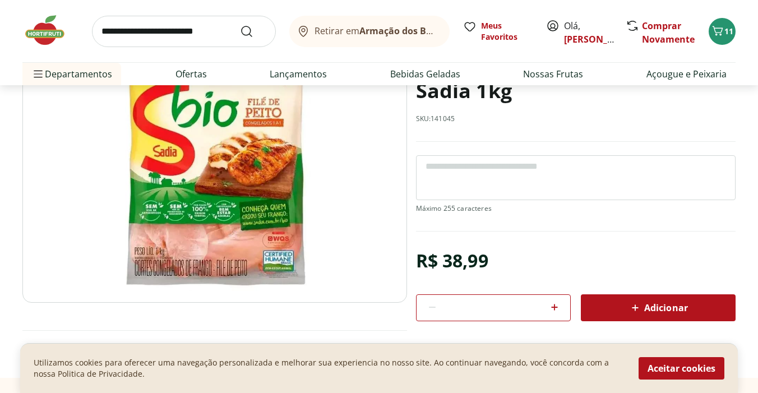
click at [691, 310] on div "Adicionar" at bounding box center [658, 308] width 137 height 20
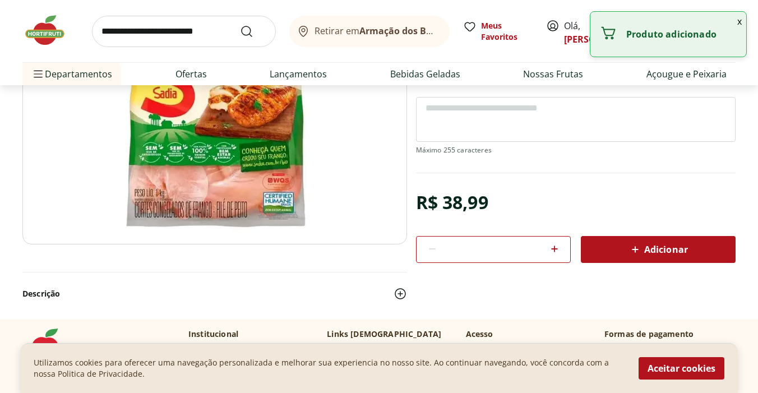
scroll to position [172, 0]
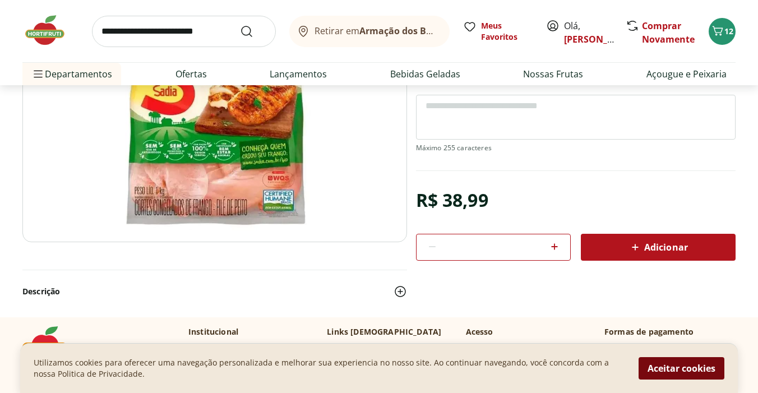
click at [711, 372] on button "Aceitar cookies" at bounding box center [682, 368] width 86 height 22
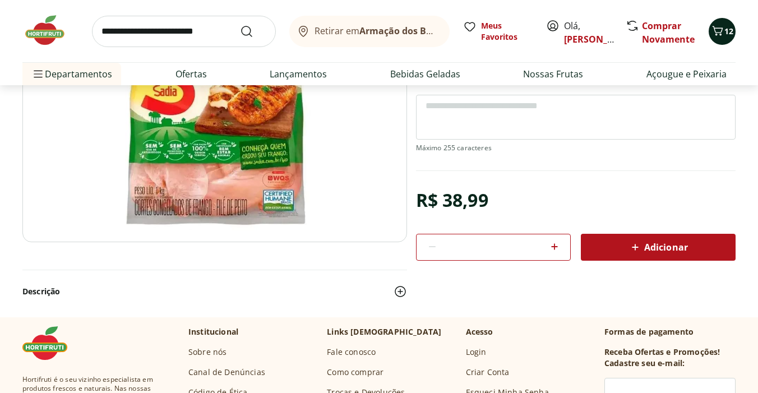
click at [722, 32] on icon "Carrinho" at bounding box center [717, 30] width 13 height 13
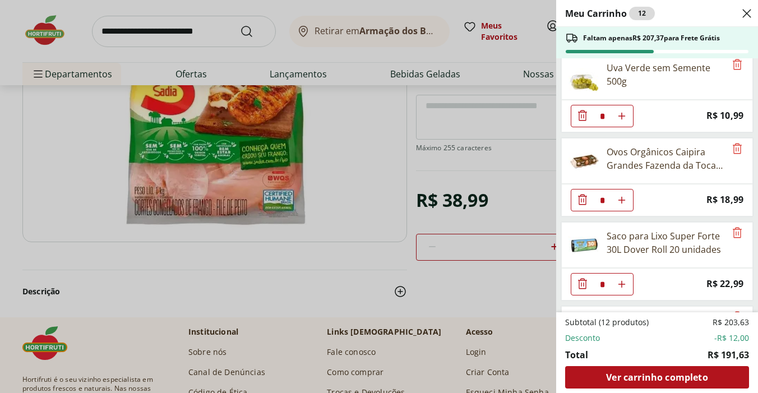
scroll to position [676, 0]
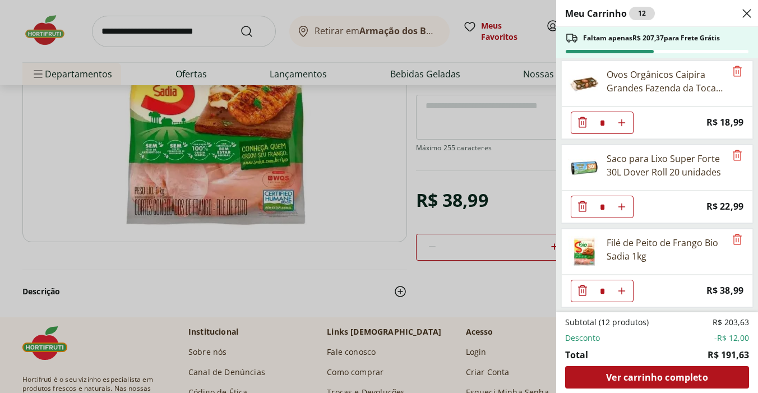
click at [460, 315] on div "Meu Carrinho 12 Faltam apenas R$ 207,37 para Frete Grátis Homus Pasta Grão de B…" at bounding box center [379, 196] width 758 height 393
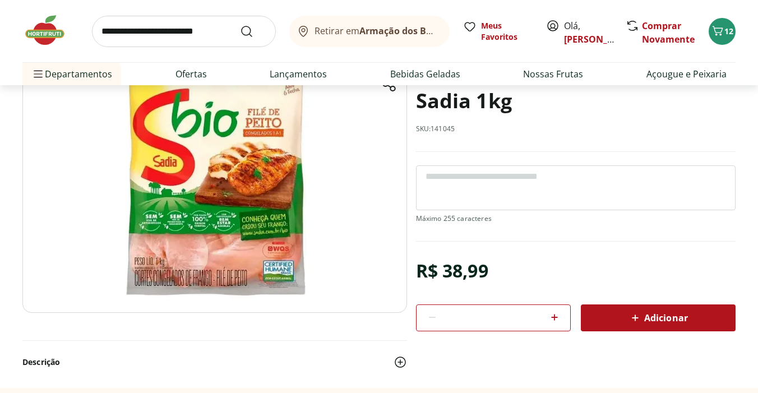
scroll to position [0, 0]
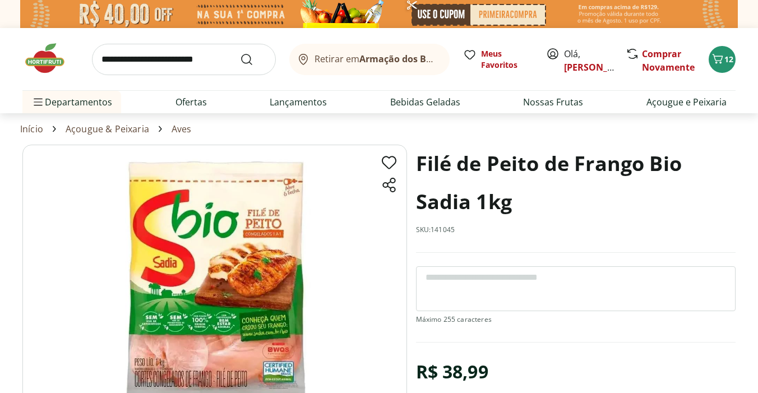
click at [182, 58] on input "search" at bounding box center [184, 59] width 184 height 31
type input "**********"
click at [240, 53] on button "Submit Search" at bounding box center [253, 59] width 27 height 13
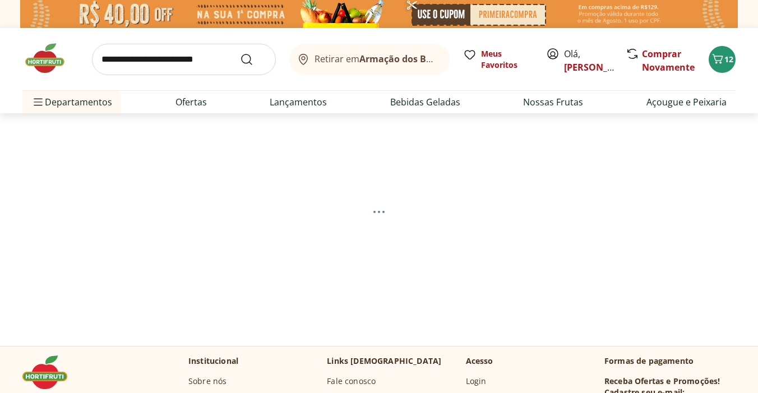
select select "**********"
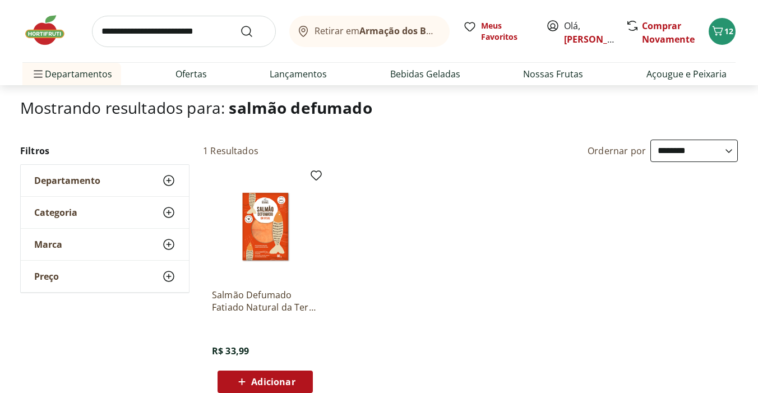
scroll to position [70, 0]
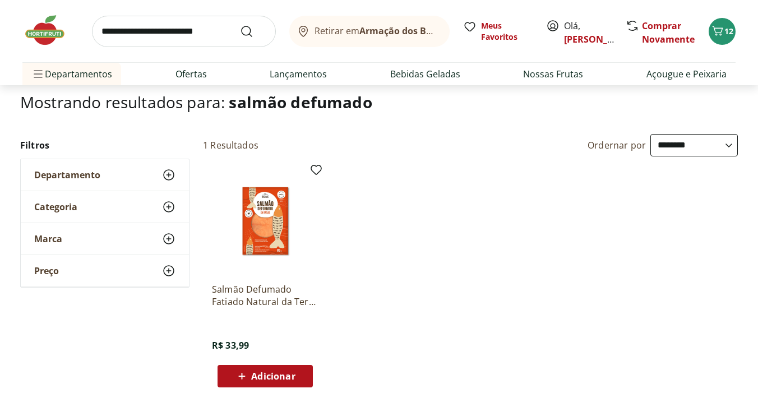
click at [296, 380] on div "Adicionar" at bounding box center [265, 376] width 77 height 20
click at [617, 229] on ul "Salmão Defumado Fatiado Natural da Terra 80g R$ 33,99 *" at bounding box center [470, 278] width 535 height 238
click at [190, 29] on input "search" at bounding box center [184, 31] width 184 height 31
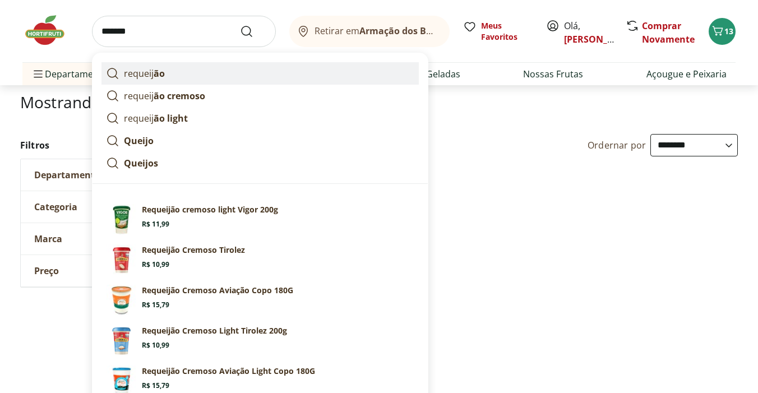
click at [206, 73] on link "requeij ão" at bounding box center [260, 73] width 317 height 22
type input "*********"
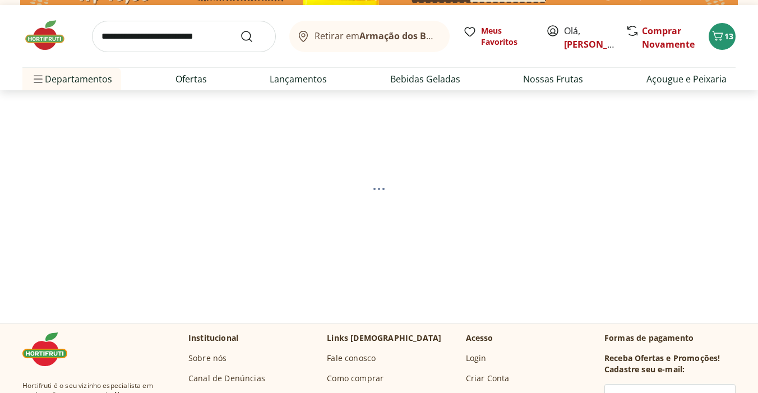
scroll to position [29, 0]
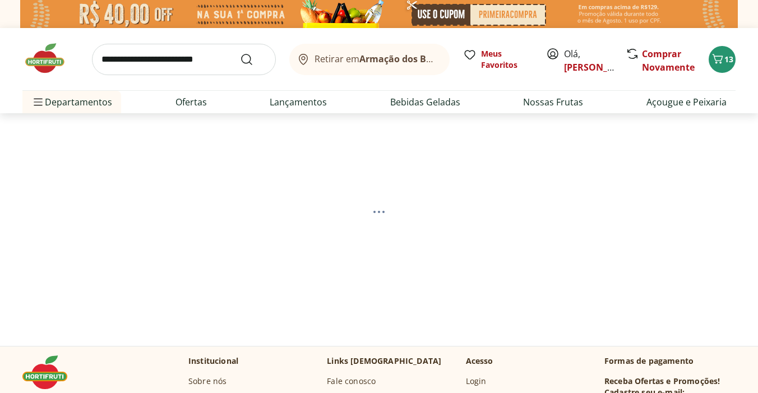
select select "**********"
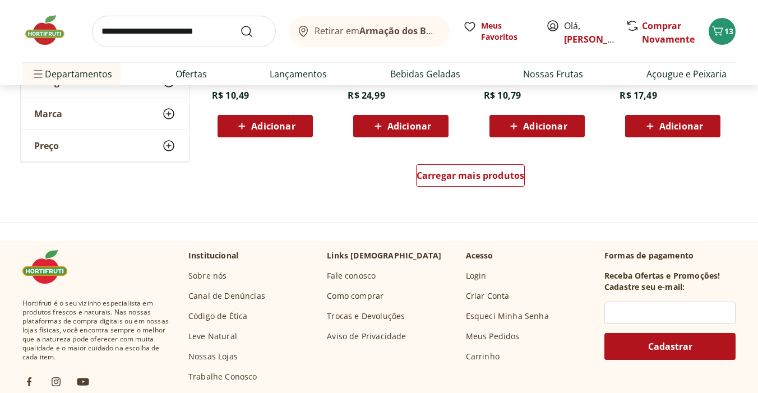
scroll to position [814, 0]
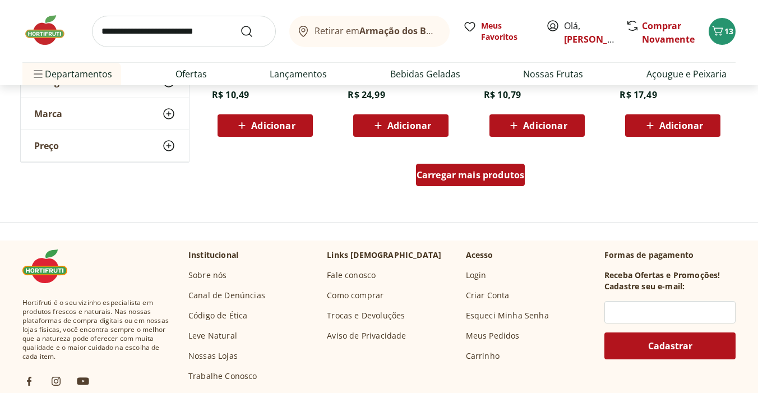
click at [488, 171] on span "Carregar mais produtos" at bounding box center [471, 174] width 108 height 9
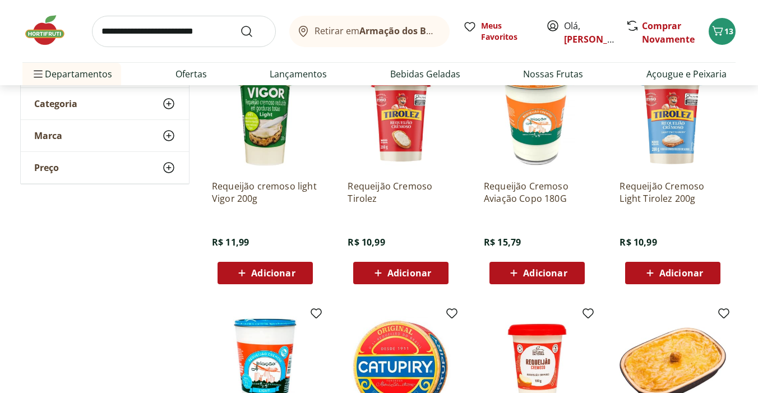
scroll to position [176, 0]
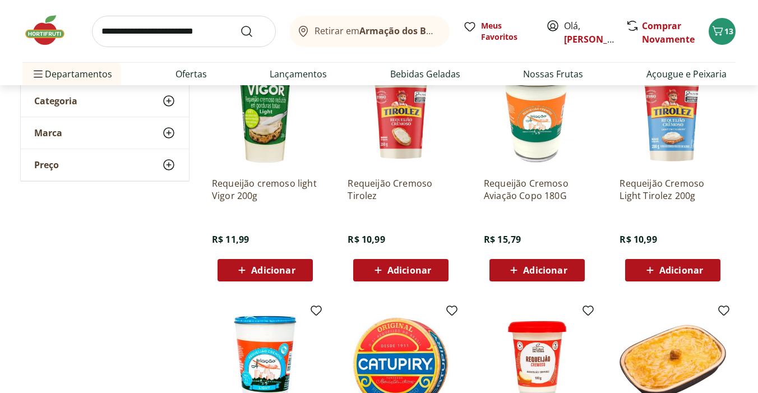
click at [561, 268] on span "Adicionar" at bounding box center [545, 270] width 44 height 9
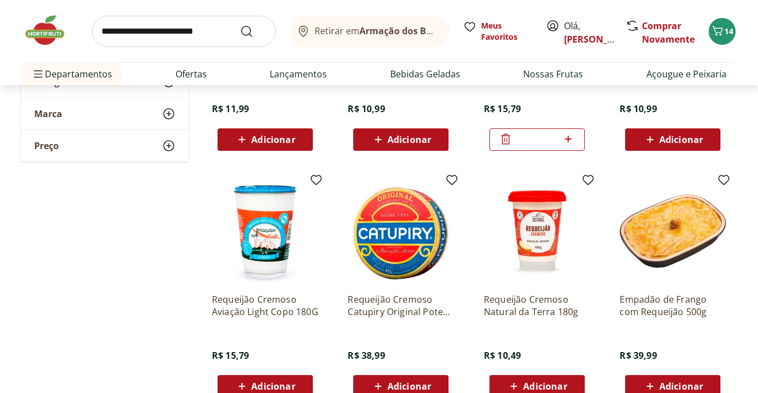
scroll to position [292, 0]
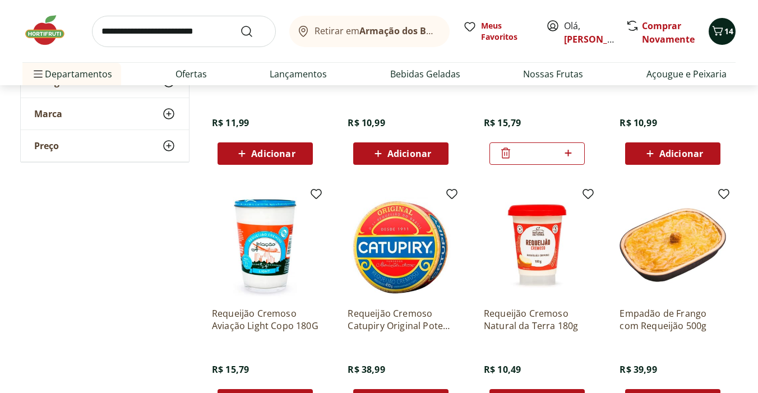
click at [723, 33] on icon "Carrinho" at bounding box center [717, 30] width 13 height 13
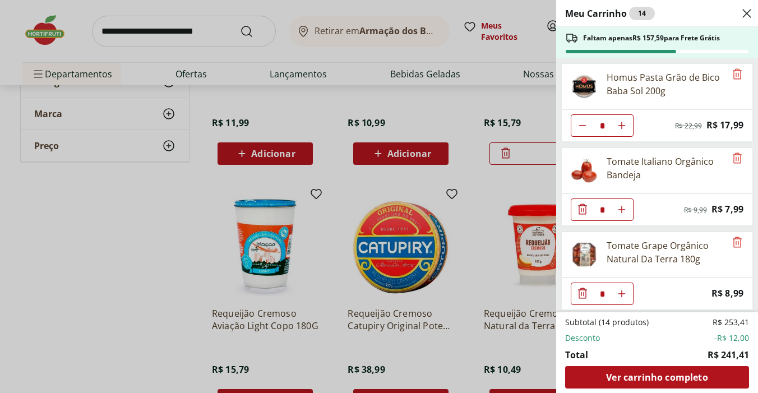
click at [748, 13] on use "Close" at bounding box center [746, 13] width 13 height 13
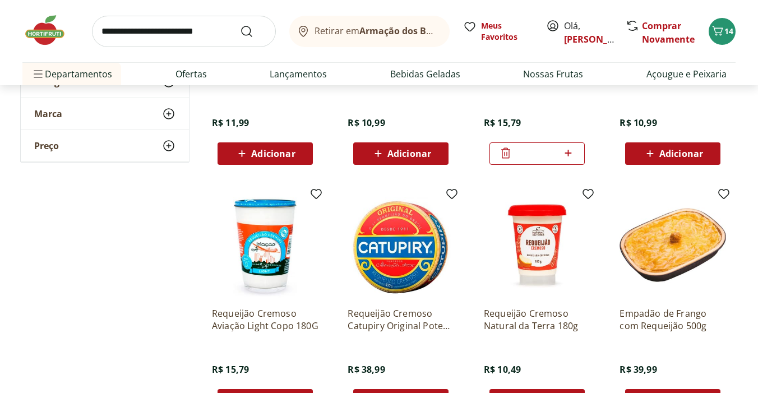
scroll to position [0, 0]
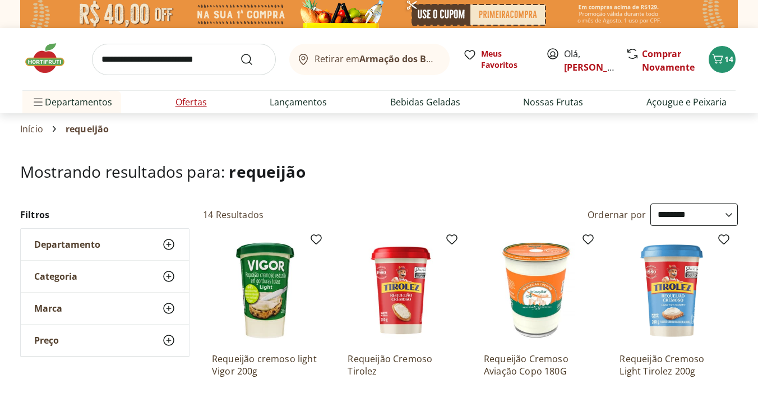
click at [187, 96] on link "Ofertas" at bounding box center [191, 101] width 31 height 13
select select "**********"
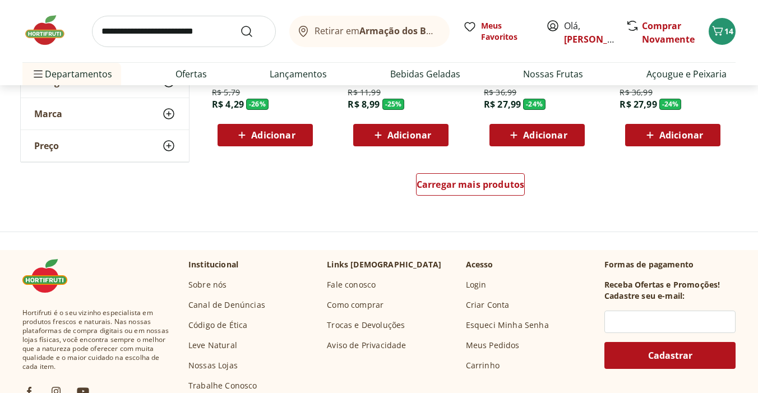
scroll to position [773, 0]
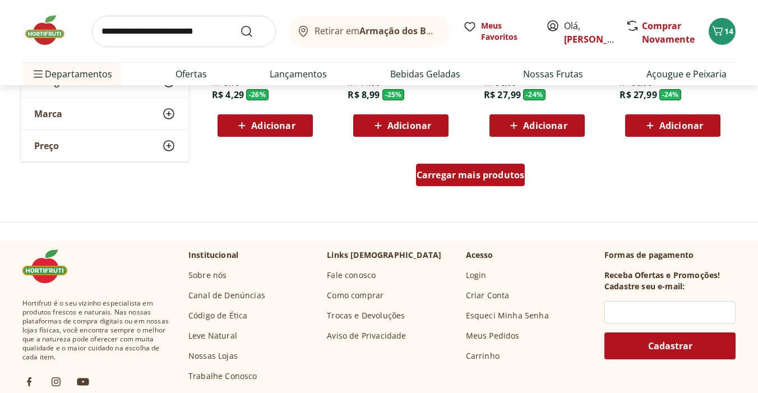
click at [492, 188] on link "Carregar mais produtos" at bounding box center [470, 177] width 109 height 27
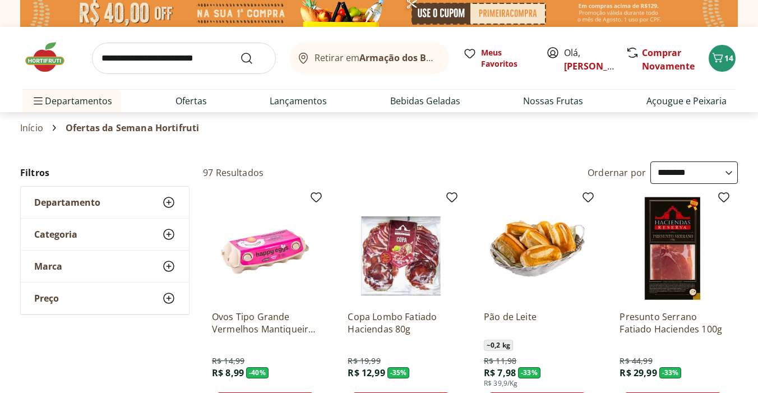
scroll to position [0, 0]
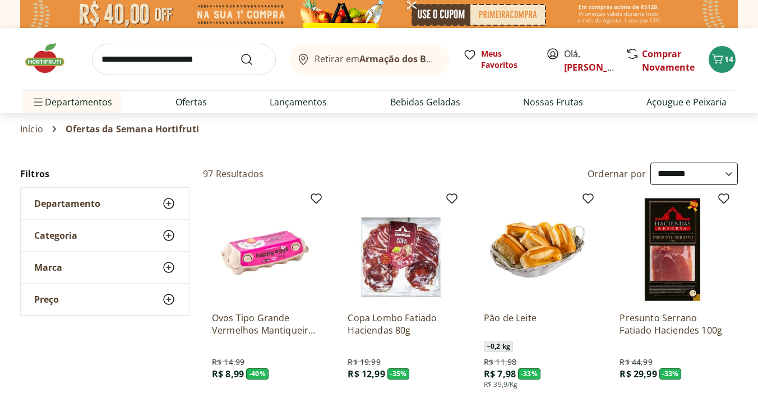
click at [21, 129] on link "Início" at bounding box center [31, 129] width 23 height 10
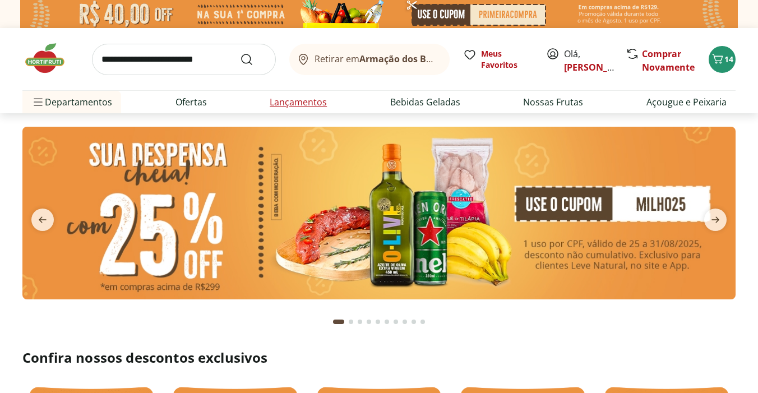
click at [321, 100] on link "Lançamentos" at bounding box center [298, 101] width 57 height 13
select select "**********"
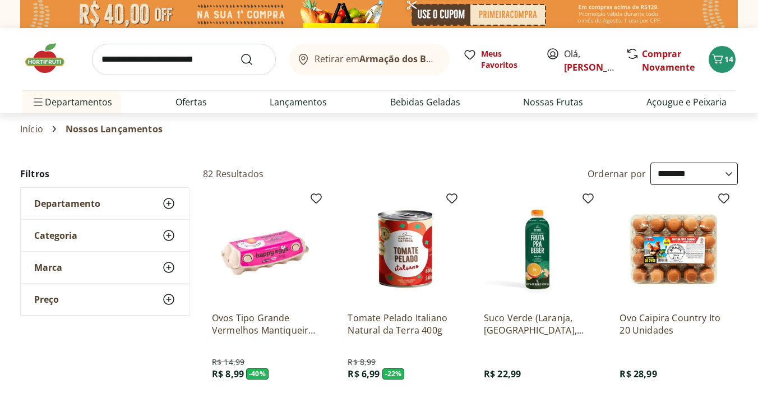
click at [204, 49] on input "search" at bounding box center [184, 59] width 184 height 31
type input "*********"
click at [240, 53] on button "Submit Search" at bounding box center [253, 59] width 27 height 13
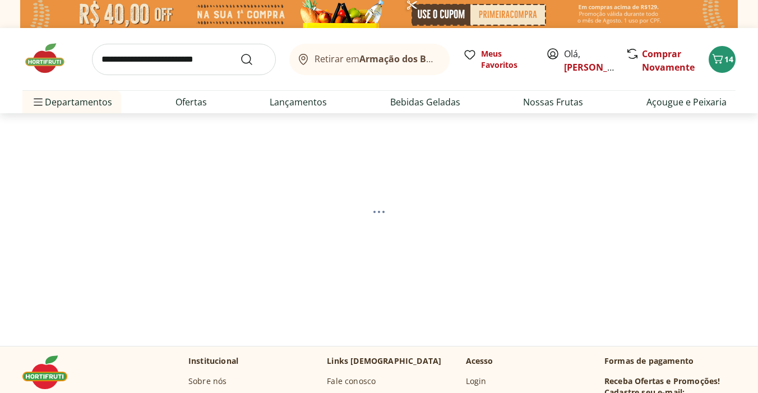
select select "**********"
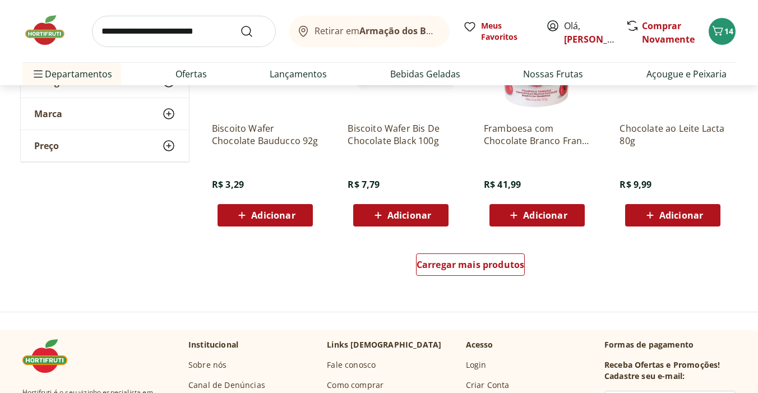
scroll to position [763, 0]
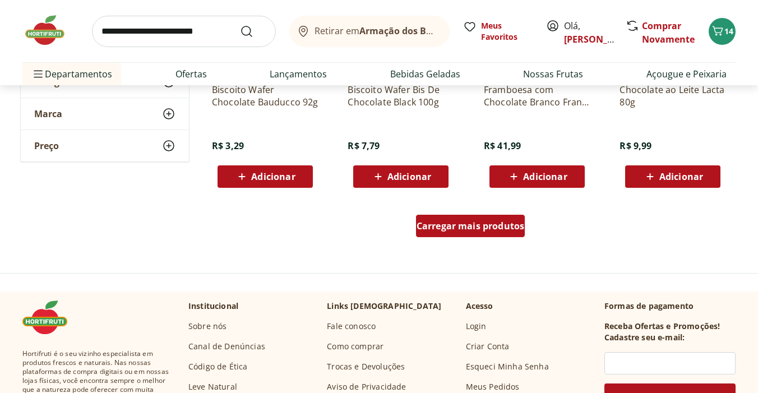
click at [485, 233] on div "Carregar mais produtos" at bounding box center [470, 226] width 109 height 22
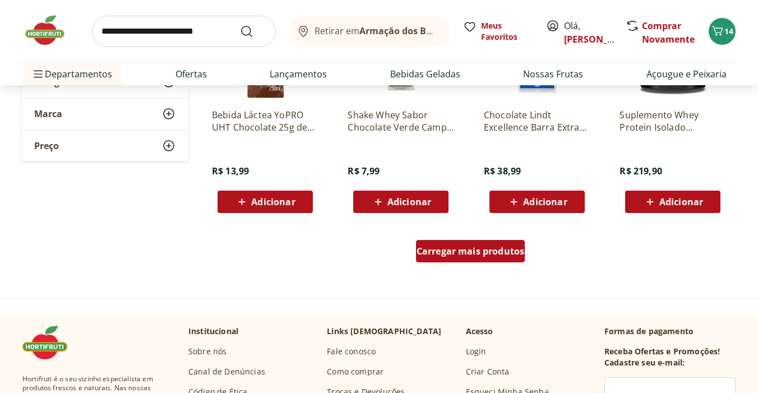
scroll to position [1481, 0]
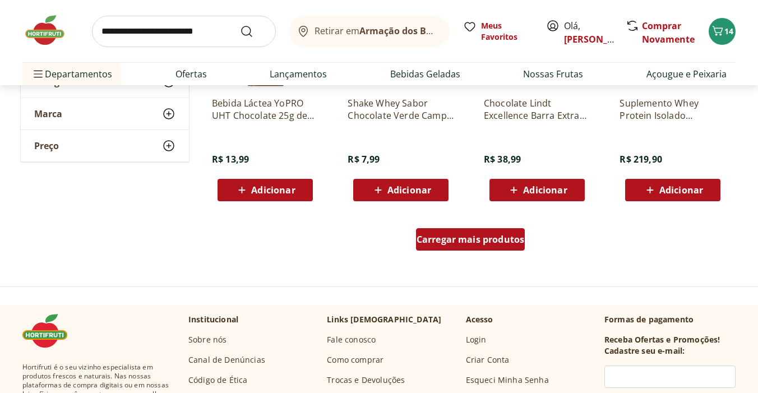
click at [484, 239] on span "Carregar mais produtos" at bounding box center [471, 239] width 108 height 9
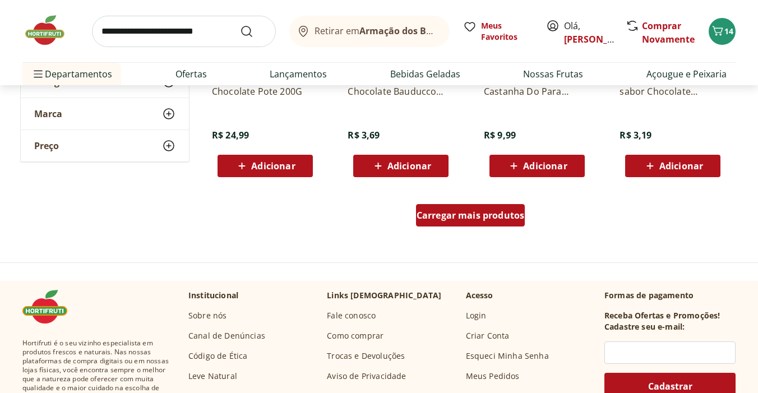
scroll to position [2260, 0]
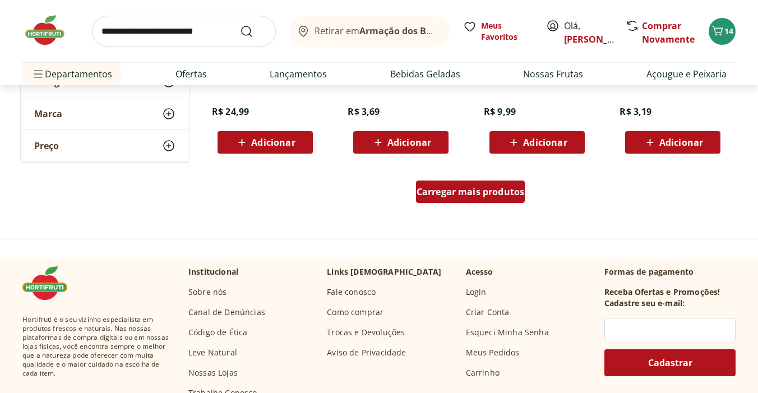
click at [481, 195] on span "Carregar mais produtos" at bounding box center [471, 191] width 108 height 9
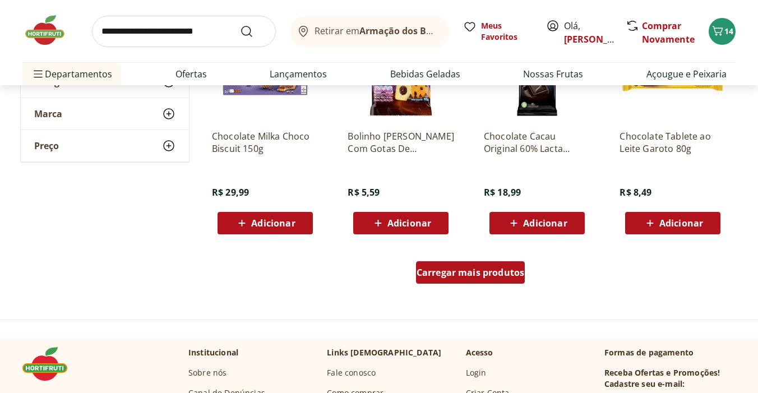
scroll to position [2911, 0]
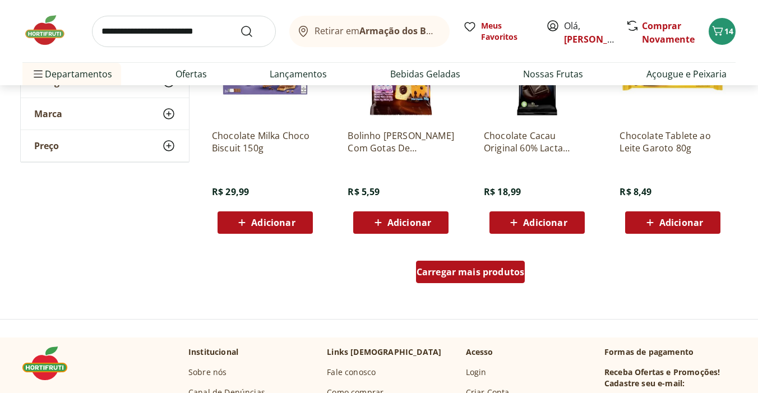
click at [481, 271] on span "Carregar mais produtos" at bounding box center [471, 272] width 108 height 9
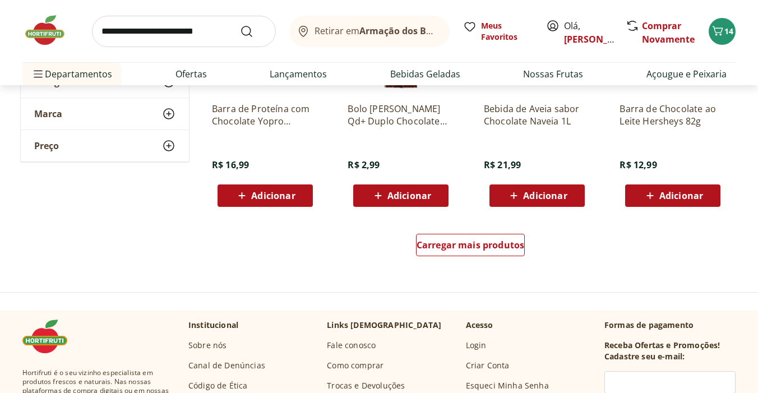
scroll to position [3676, 0]
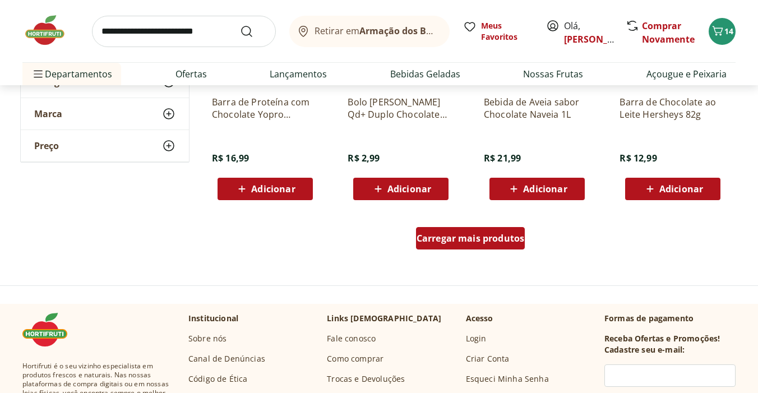
click at [450, 243] on span "Carregar mais produtos" at bounding box center [471, 238] width 108 height 9
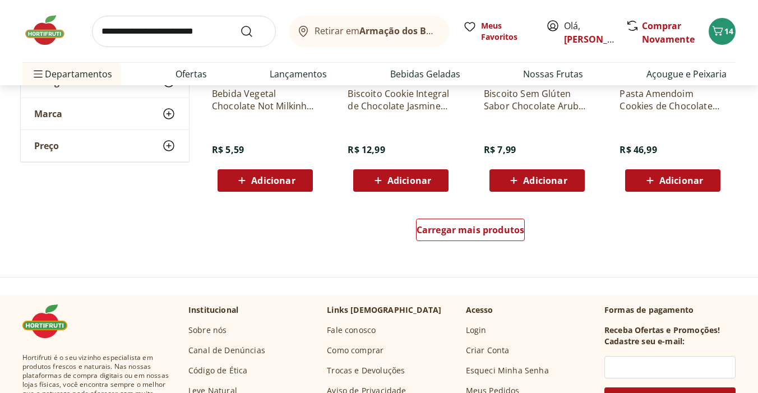
scroll to position [4422, 0]
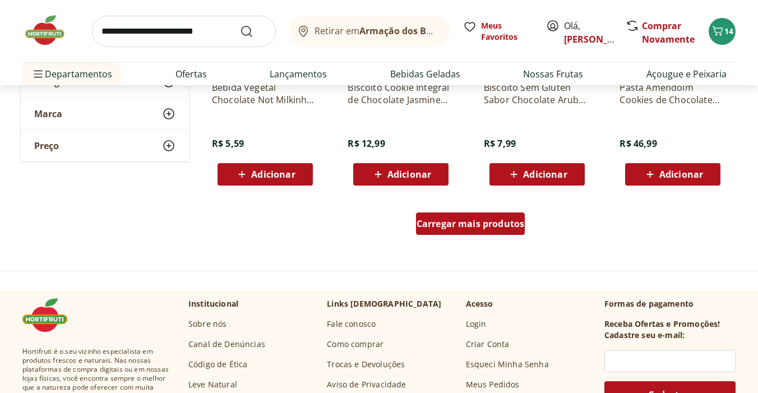
click at [464, 228] on span "Carregar mais produtos" at bounding box center [471, 223] width 108 height 9
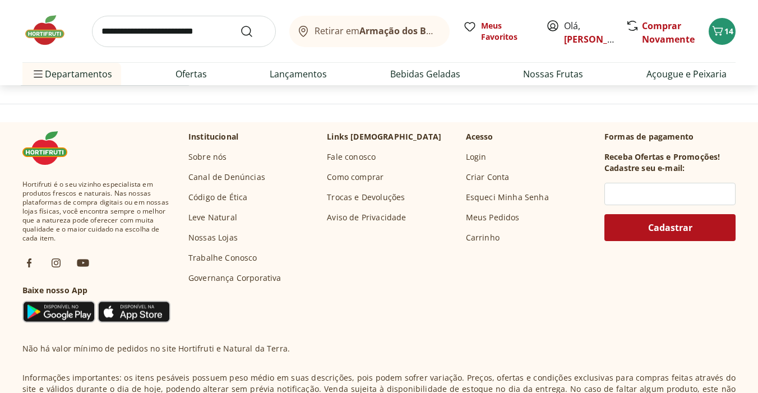
scroll to position [5323, 0]
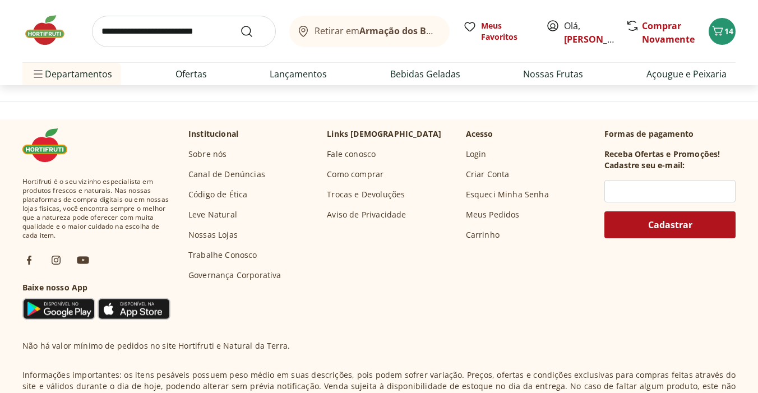
click at [188, 29] on input "search" at bounding box center [184, 31] width 184 height 31
type input "******"
click at [240, 25] on button "Submit Search" at bounding box center [253, 31] width 27 height 13
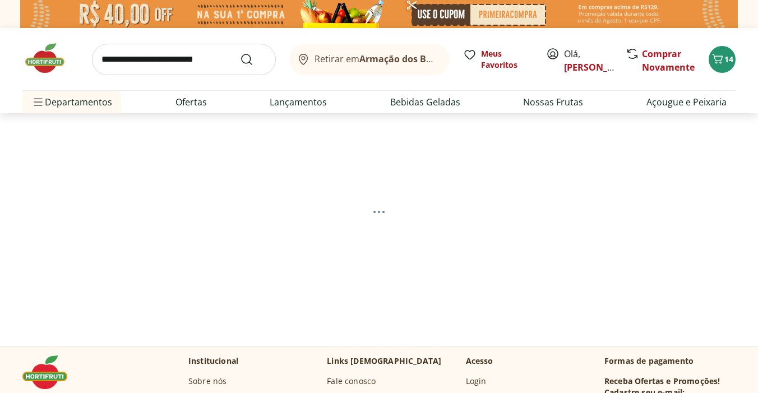
select select "**********"
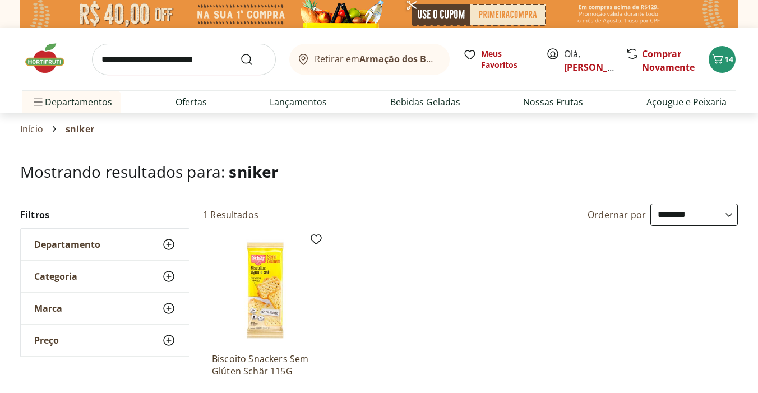
click at [187, 66] on input "search" at bounding box center [184, 59] width 184 height 31
type input "****"
click at [240, 53] on button "Submit Search" at bounding box center [253, 59] width 27 height 13
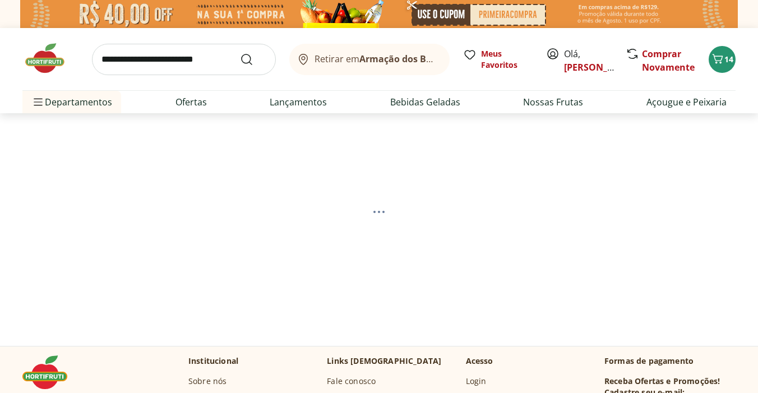
select select "**********"
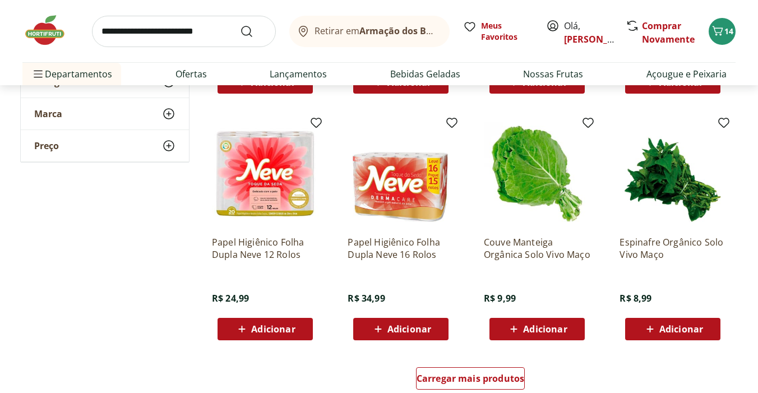
scroll to position [611, 0]
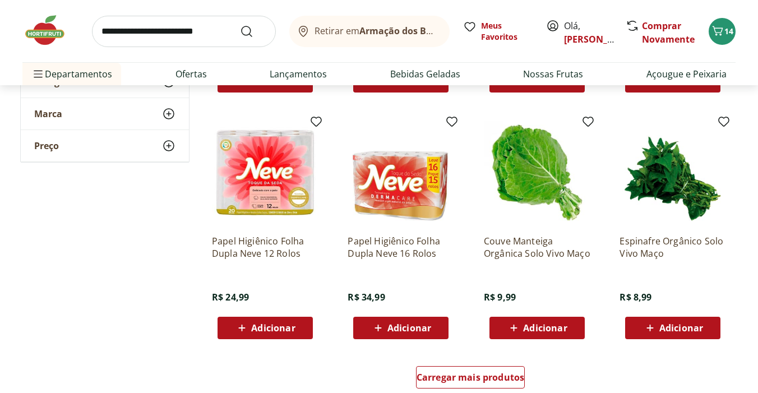
click at [543, 329] on span "Adicionar" at bounding box center [545, 328] width 44 height 9
click at [718, 33] on icon "Carrinho" at bounding box center [717, 30] width 13 height 13
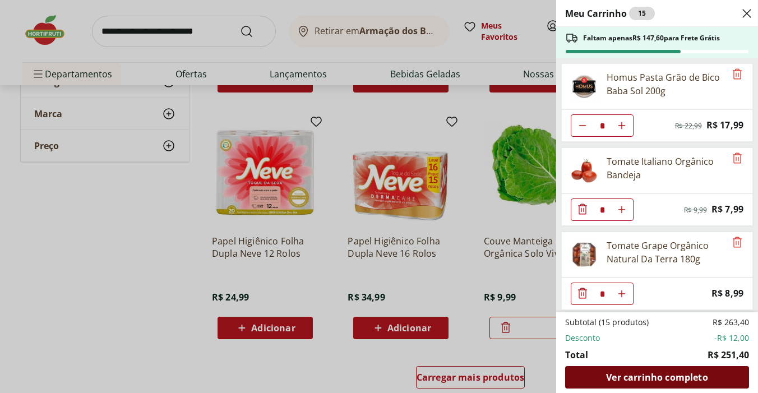
click at [679, 378] on span "Ver carrinho completo" at bounding box center [657, 377] width 102 height 9
